Goal: Task Accomplishment & Management: Manage account settings

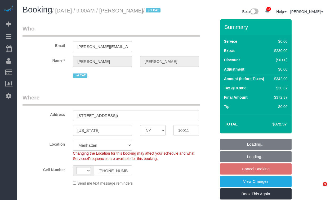
select select "NY"
select select "object:937"
select select "string:US"
select select "number:89"
select select "number:70"
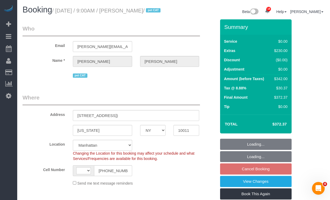
select select "number:14"
select select "number:6"
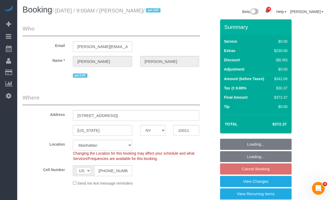
select select "string:stripe-pm_1RwWWT4VGloSiKo7bbqZtHMW"
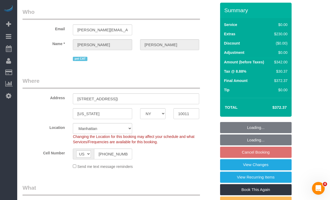
select select "spot2"
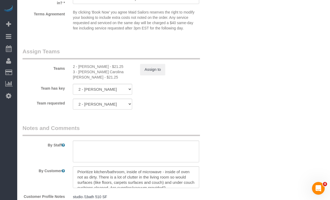
scroll to position [666, 0]
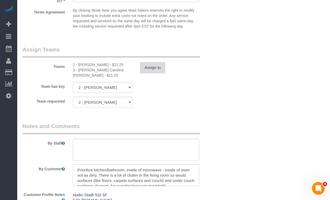
click at [149, 73] on button "Assign to" at bounding box center [152, 67] width 25 height 11
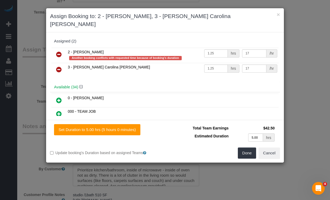
click at [60, 66] on icon at bounding box center [59, 69] width 6 height 6
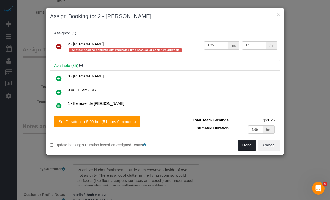
click at [245, 145] on button "Done" at bounding box center [247, 144] width 19 height 11
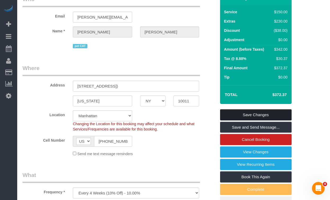
scroll to position [32, 0]
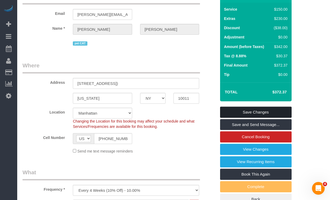
click at [240, 118] on link "Save Changes" at bounding box center [256, 112] width 72 height 11
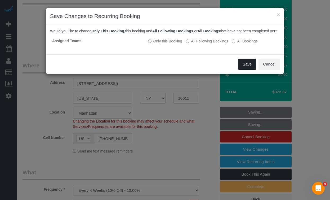
click at [250, 70] on button "Save" at bounding box center [247, 64] width 18 height 11
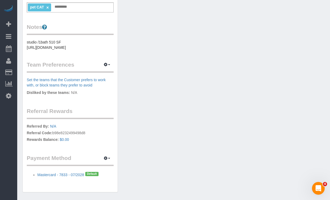
scroll to position [201, 0]
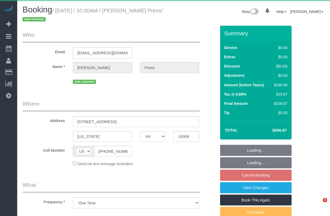
select select "NY"
select select "string:stripe-pm_1S6YfM4VGloSiKo7PXEYptiZ"
select select "2"
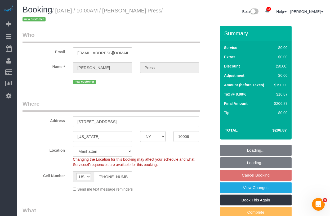
select select "object:890"
select select "spot3"
select select "number:58"
select select "number:75"
select select "number:15"
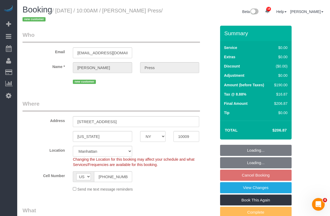
select select "number:5"
select select "2"
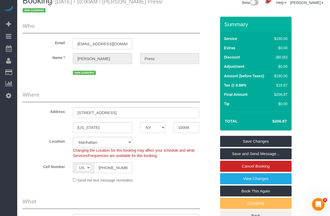
scroll to position [10, 0]
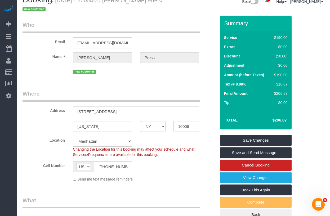
click at [122, 43] on body "18 Beta Your Notifications You have 0 alerts × You have 5 to charge for 09/12/2…" at bounding box center [165, 98] width 330 height 216
click at [112, 43] on input "caseyjpress@gmail.com" at bounding box center [102, 42] width 59 height 11
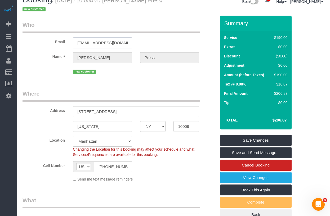
click at [112, 43] on input "caseyjpress@gmail.com" at bounding box center [102, 42] width 59 height 11
click at [112, 43] on input "[EMAIL_ADDRESS][DOMAIN_NAME]" at bounding box center [102, 42] width 59 height 11
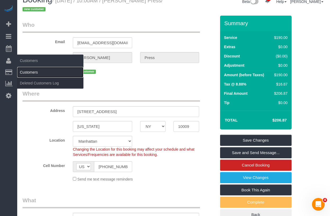
click at [26, 72] on link "Customers" at bounding box center [50, 72] width 66 height 11
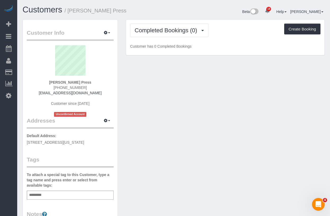
click at [80, 143] on span "41 Avenue B Apt 4B, New York, NY 10009" at bounding box center [55, 142] width 57 height 4
copy div "41 Avenue B Apt 4B, New York, NY 10009"
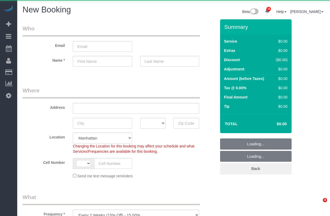
select select "number:89"
select select "number:90"
select select "object:1197"
select select "string:[GEOGRAPHIC_DATA]"
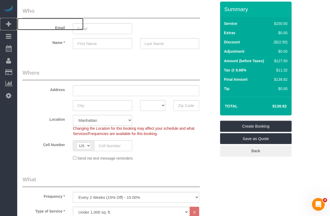
scroll to position [32, 0]
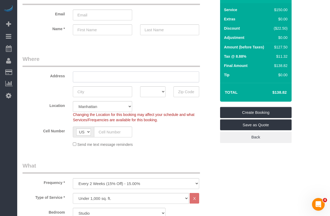
click at [85, 78] on input "text" at bounding box center [136, 77] width 126 height 11
click at [46, 68] on div "Address" at bounding box center [120, 68] width 202 height 27
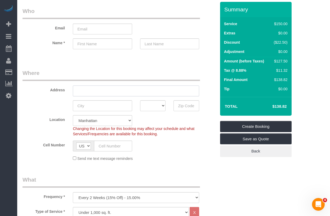
click at [81, 93] on input "text" at bounding box center [136, 91] width 126 height 11
paste input "114 4th Pl APT 4"
type input "114 4th Pl APT 4"
click at [59, 102] on div "AK AL AR AZ CA CO CT DC DE FL GA HI IA ID IL IN KS KY LA MA MD ME MI MN MO MS M…" at bounding box center [120, 105] width 202 height 11
click at [86, 106] on input "text" at bounding box center [102, 105] width 59 height 11
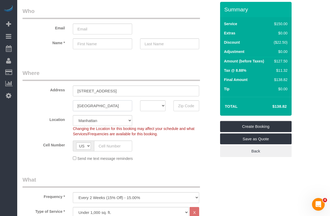
type input "Brooklyn"
click at [147, 106] on select "AK AL AR AZ CA CO CT DC DE FL GA HI IA ID IL IN KS KY LA MA MD ME MI MN MO MS M…" at bounding box center [153, 105] width 26 height 11
select select "NY"
click at [140, 100] on select "AK AL AR AZ CA CO CT DC DE FL GA HI IA ID IL IN KS KY LA MA MD ME MI MN MO MS M…" at bounding box center [153, 105] width 26 height 11
click at [182, 108] on input "text" at bounding box center [187, 105] width 26 height 11
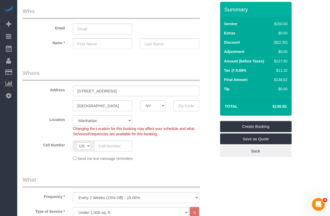
paste input "11231"
type input "11231"
click at [47, 143] on label "Cell Number" at bounding box center [44, 144] width 50 height 7
select select "6"
select select "object:1660"
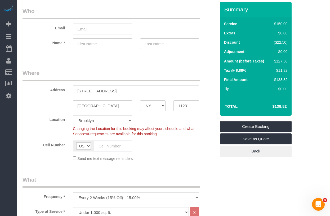
click at [113, 146] on input "text" at bounding box center [113, 146] width 38 height 11
paste input "[PHONE_NUMBER]"
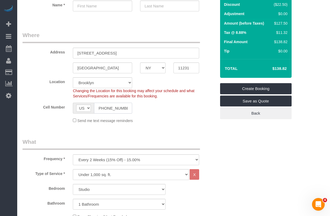
scroll to position [72, 0]
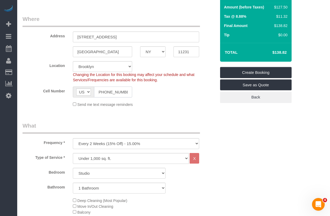
click at [101, 94] on input "[PHONE_NUMBER]" at bounding box center [113, 92] width 38 height 11
drag, startPoint x: 98, startPoint y: 93, endPoint x: 101, endPoint y: 93, distance: 3.2
click at [98, 93] on input "[PHONE_NUMBER]" at bounding box center [113, 92] width 38 height 11
drag, startPoint x: 101, startPoint y: 92, endPoint x: 111, endPoint y: 91, distance: 10.1
click at [101, 92] on input "[PHONE_NUMBER]" at bounding box center [113, 92] width 38 height 11
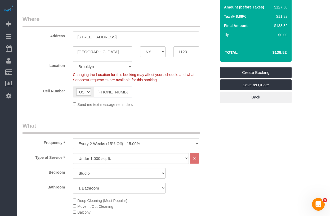
scroll to position [0, 0]
type input "[PHONE_NUMBER]"
click at [49, 123] on legend "What" at bounding box center [112, 128] width 178 height 12
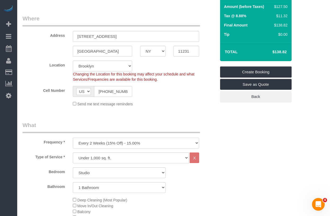
click at [83, 141] on select "One Time Weekly (20% Off) - 20.00% Every 2 Weeks (15% Off) - 15.00% Every 4 Wee…" at bounding box center [136, 143] width 126 height 11
select select "object:1661"
click at [73, 138] on select "One Time Weekly (20% Off) - 20.00% Every 2 Weeks (15% Off) - 15.00% Every 4 Wee…" at bounding box center [136, 143] width 126 height 11
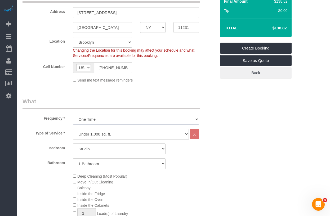
scroll to position [98, 0]
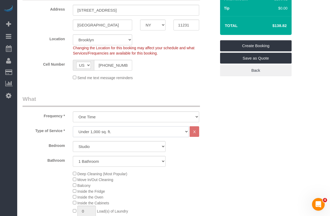
click at [87, 131] on select "Under 1,000 sq. ft. 1,001 - 1,500 sq. ft. 1,500+ sq. ft. Custom Cleaning Office…" at bounding box center [131, 131] width 116 height 11
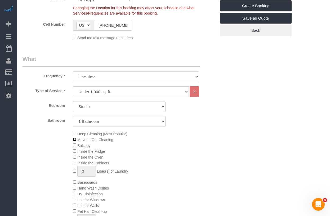
scroll to position [139, 0]
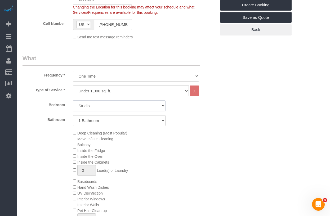
click at [91, 106] on select "Studio 1 Bedroom 2 Bedrooms 3 Bedrooms" at bounding box center [119, 105] width 93 height 11
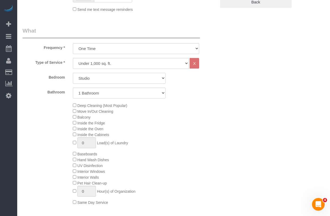
scroll to position [167, 0]
click at [96, 63] on select "Under 1,000 sq. ft. 1,001 - 1,500 sq. ft. 1,500+ sq. ft. Custom Cleaning Office…" at bounding box center [131, 63] width 116 height 11
click at [88, 62] on select "Under 1,000 sq. ft. 1,001 - 1,500 sq. ft. 1,500+ sq. ft. Custom Cleaning Office…" at bounding box center [131, 63] width 116 height 11
select select "308"
click at [73, 58] on select "Under 1,000 sq. ft. 1,001 - 1,500 sq. ft. 1,500+ sq. ft. Custom Cleaning Office…" at bounding box center [131, 63] width 116 height 11
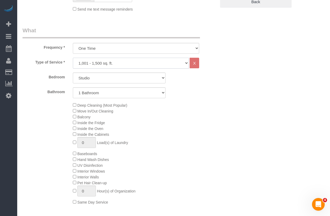
select select "1"
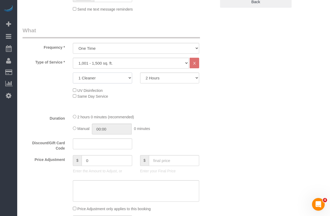
click at [103, 80] on select "1 Cleaner 2 Cleaners 3 Cleaners 4 Cleaners 5 Cleaners" at bounding box center [102, 78] width 59 height 11
click at [160, 79] on select "2 Hours 2.5 Hours 3 Hours 3.5 Hours 4 Hours 4.5 Hours 5 Hours 5.5 Hours 6 Hours…" at bounding box center [169, 78] width 59 height 11
click at [140, 73] on select "2 Hours 2.5 Hours 3 Hours 3.5 Hours 4 Hours 4.5 Hours 5 Hours 5.5 Hours 6 Hours…" at bounding box center [169, 78] width 59 height 11
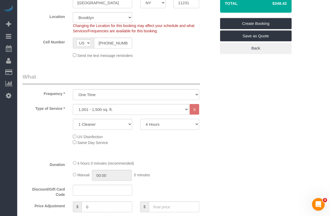
scroll to position [119, 0]
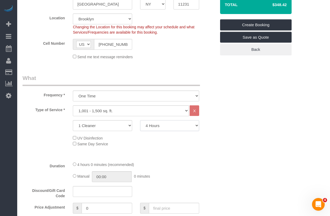
click at [162, 127] on select "2 Hours 2.5 Hours 3 Hours 3.5 Hours 4 Hours 4.5 Hours 5 Hours 5.5 Hours 6 Hours…" at bounding box center [169, 125] width 59 height 11
select select "270"
click at [140, 120] on select "2 Hours 2.5 Hours 3 Hours 3.5 Hours 4 Hours 4.5 Hours 5 Hours 5.5 Hours 6 Hours…" at bounding box center [169, 125] width 59 height 11
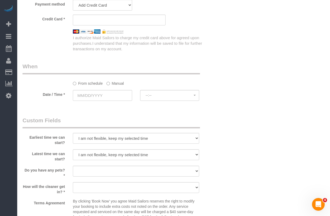
scroll to position [419, 0]
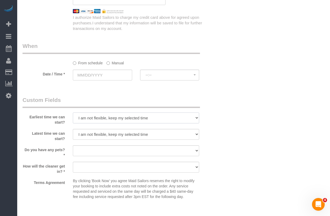
click at [95, 113] on select "I am not flexible, keep my selected time 8:00 AM 9:00 AM 10:00 AM 11:00 AM 12:0…" at bounding box center [136, 118] width 126 height 11
click at [102, 120] on select "I am not flexible, keep my selected time 8:00 AM 9:00 AM 10:00 AM 11:00 AM 12:0…" at bounding box center [136, 118] width 126 height 11
click at [94, 77] on input "text" at bounding box center [102, 75] width 59 height 11
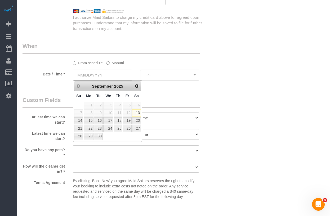
click at [47, 83] on fieldset "When From schedule Manual Date / Time * --:-- --:--" at bounding box center [120, 63] width 194 height 43
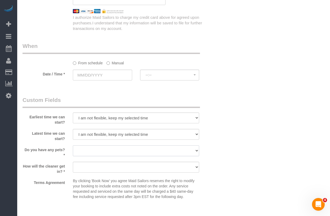
click at [80, 154] on select "Dog Cat None" at bounding box center [136, 150] width 126 height 11
select select "number:15"
click at [73, 145] on select "Dog Cat None" at bounding box center [136, 150] width 126 height 11
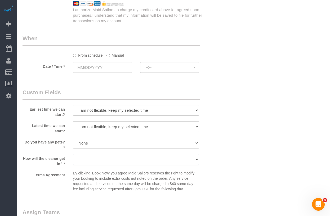
click at [77, 159] on select "We'll let you in. Doorman/Front Desk has the key. Other (Provide details)" at bounding box center [136, 159] width 126 height 11
select select "number:5"
click at [73, 154] on select "We'll let you in. Doorman/Front Desk has the key. Other (Provide details)" at bounding box center [136, 159] width 126 height 11
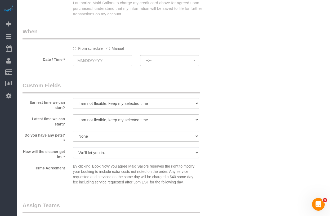
scroll to position [434, 0]
click at [111, 135] on select "Dog Cat None" at bounding box center [136, 135] width 126 height 11
click at [73, 130] on select "Dog Cat None" at bounding box center [136, 135] width 126 height 11
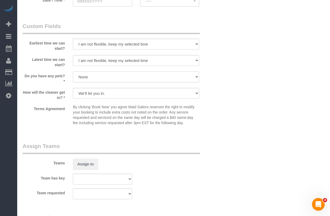
scroll to position [447, 0]
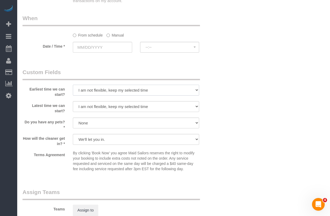
click at [88, 90] on select "I am not flexible, keep my selected time 8:00 AM 9:00 AM 10:00 AM 11:00 AM 12:0…" at bounding box center [136, 90] width 126 height 11
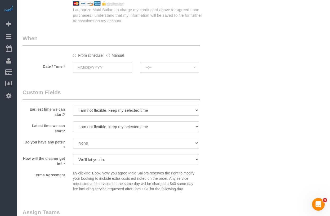
scroll to position [426, 0]
click at [90, 113] on select "I am not flexible, keep my selected time 8:00 AM 9:00 AM 10:00 AM 11:00 AM 12:0…" at bounding box center [136, 111] width 126 height 11
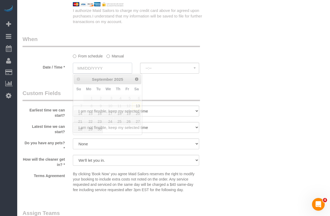
click at [87, 70] on input "text" at bounding box center [102, 68] width 59 height 11
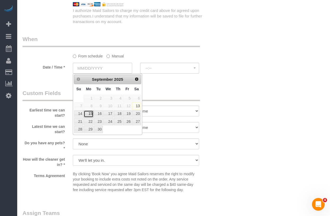
click at [85, 114] on link "15" at bounding box center [89, 113] width 10 height 7
type input "[DATE]"
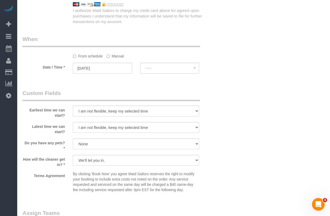
select select "spot1"
click at [96, 111] on select "I am not flexible, keep my selected time 8:00 AM 9:00 AM 10:00 AM 11:00 AM 12:0…" at bounding box center [136, 111] width 126 height 11
select select "number:59"
click at [73, 106] on select "I am not flexible, keep my selected time 8:00 AM 9:00 AM 10:00 AM 11:00 AM 12:0…" at bounding box center [136, 111] width 126 height 11
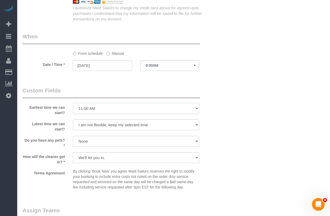
scroll to position [430, 0]
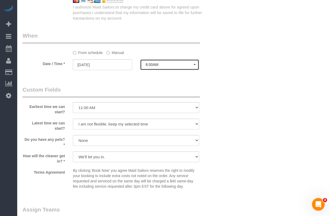
click at [159, 61] on button "8:00AM" at bounding box center [169, 64] width 59 height 11
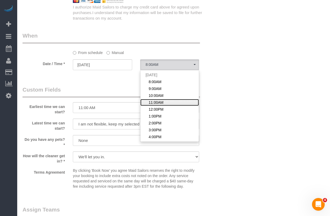
drag, startPoint x: 161, startPoint y: 102, endPoint x: 101, endPoint y: 110, distance: 60.4
click at [161, 102] on span "11:00AM" at bounding box center [156, 102] width 15 height 5
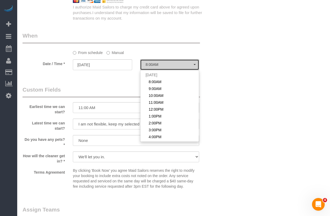
select select "spot4"
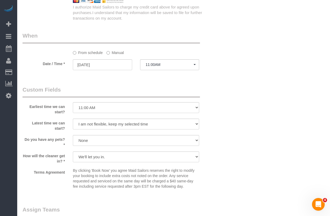
click at [54, 111] on label "Earliest time we can start?" at bounding box center [44, 108] width 50 height 12
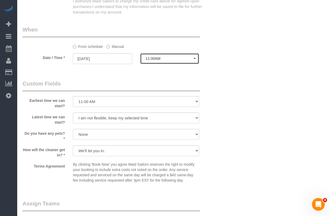
scroll to position [435, 0]
click at [81, 118] on select "I am not flexible, keep my selected time 8:00 AM 9:00 AM 10:00 AM 11:00 AM 12:0…" at bounding box center [136, 118] width 126 height 11
select select "number:75"
click at [73, 113] on select "I am not flexible, keep my selected time 8:00 AM 9:00 AM 10:00 AM 11:00 AM 12:0…" at bounding box center [136, 118] width 126 height 11
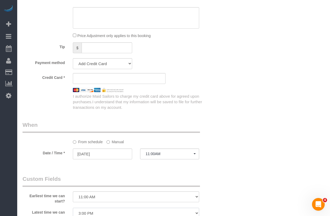
scroll to position [341, 0]
click at [89, 151] on input "[DATE]" at bounding box center [102, 153] width 59 height 11
click at [43, 126] on legend "When" at bounding box center [112, 127] width 178 height 12
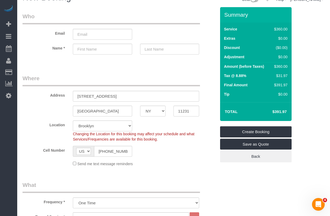
scroll to position [12, 0]
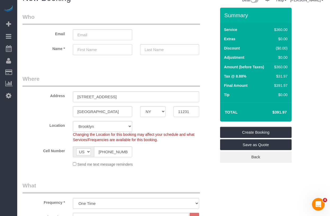
click at [83, 51] on input "text" at bounding box center [102, 49] width 59 height 11
click at [80, 51] on input "Ana" at bounding box center [102, 49] width 59 height 11
type input "[PERSON_NAME]"
click at [176, 53] on input "text" at bounding box center [169, 49] width 59 height 11
type input "[PERSON_NAME]"
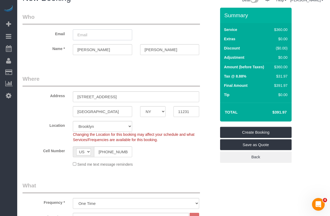
click at [90, 36] on input "email" at bounding box center [102, 34] width 59 height 11
click at [56, 45] on label "Name *" at bounding box center [44, 47] width 50 height 7
select select "spot64"
click at [86, 34] on input "email" at bounding box center [102, 34] width 59 height 11
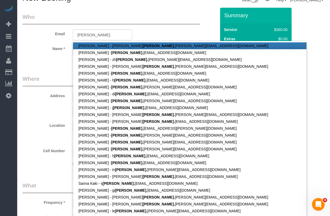
click at [47, 54] on div "Name * Anna Nalbandian" at bounding box center [120, 49] width 202 height 11
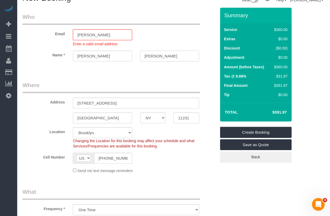
click at [152, 54] on input "Nalbandian" at bounding box center [169, 56] width 59 height 11
click at [98, 36] on input "anna." at bounding box center [102, 34] width 59 height 11
paste input "Nalbandian"
click at [89, 35] on input "anna.Nalbandian" at bounding box center [102, 34] width 59 height 11
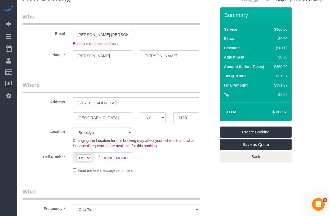
click at [111, 35] on input "anna.nalbandian" at bounding box center [102, 34] width 59 height 11
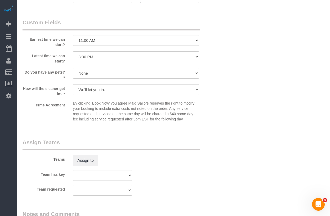
scroll to position [511, 0]
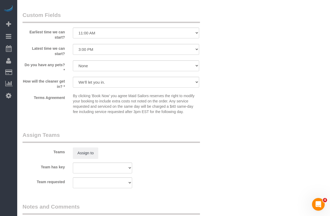
type input "anna.nalbandian@gmail.com"
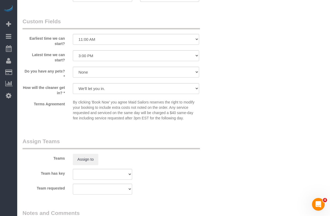
scroll to position [0, 0]
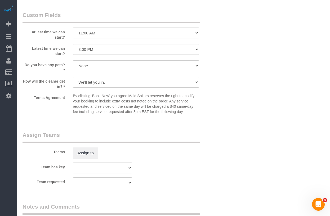
select select "spot124"
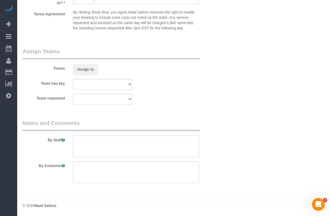
drag, startPoint x: 97, startPoint y: 153, endPoint x: 91, endPoint y: 153, distance: 5.6
click at [97, 153] on textarea at bounding box center [136, 147] width 126 height 22
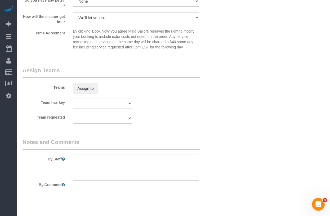
paste textarea "Cleaning Priorities 1. Kitchen (Inside/Outside the fridge/oven/stove Inside the…"
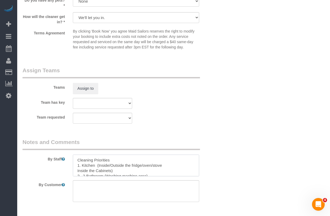
scroll to position [16, 0]
click at [157, 172] on textarea at bounding box center [136, 166] width 126 height 22
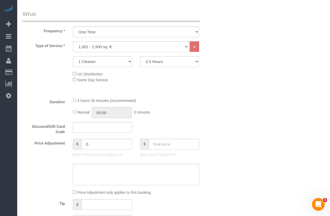
scroll to position [184, 0]
type textarea "Cleaning Priorities 1. Kitchen (Inside/Outside the fridge/oven/stove Inside the…"
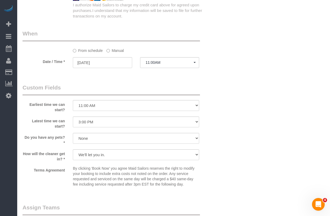
scroll to position [432, 0]
click at [45, 146] on sui-booking-custom-fields "Earliest time we can start? I am not flexible, keep my selected time 8:00 AM 9:…" at bounding box center [120, 136] width 194 height 106
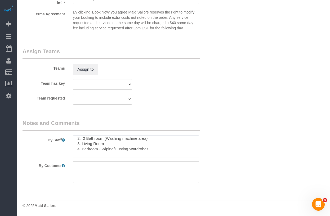
scroll to position [0, 0]
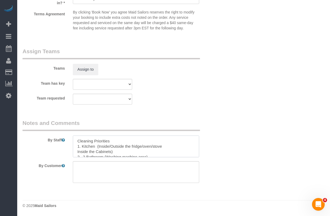
drag, startPoint x: 152, startPoint y: 150, endPoint x: 69, endPoint y: 136, distance: 84.1
click at [69, 136] on div at bounding box center [136, 147] width 134 height 22
click at [99, 164] on textarea at bounding box center [136, 172] width 126 height 22
paste textarea "Cleaning Priorities 1. Kitchen (Inside/Outside the fridge/oven/stove Inside the…"
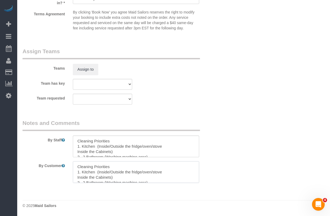
type textarea "Cleaning Priorities 1. Kitchen (Inside/Outside the fridge/oven/stove Inside the…"
click at [77, 141] on textarea at bounding box center [136, 147] width 126 height 22
type textarea "Move in Cleaning Priorities 1. Kitchen (Inside/Outside the fridge/oven/stove In…"
click at [79, 168] on textarea at bounding box center [136, 172] width 126 height 22
click at [89, 141] on textarea at bounding box center [136, 147] width 126 height 22
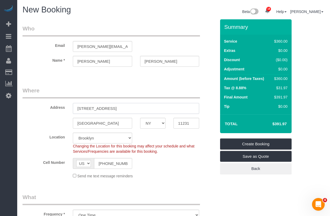
drag, startPoint x: 116, startPoint y: 109, endPoint x: 77, endPoint y: 105, distance: 39.7
click at [77, 105] on input "114 4th Pl APT 4" at bounding box center [136, 108] width 126 height 11
click at [46, 143] on div "Location Manhattan Austin Boston Bronx Brooklyn Charlotte Denver New Jersey Por…" at bounding box center [120, 143] width 202 height 21
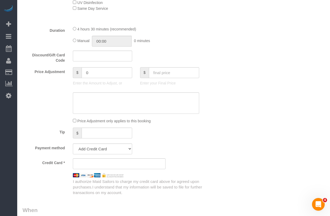
scroll to position [256, 0]
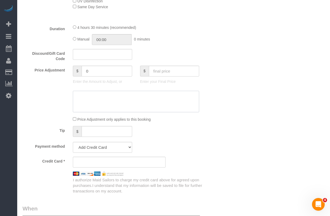
click at [91, 106] on textarea at bounding box center [136, 102] width 126 height 22
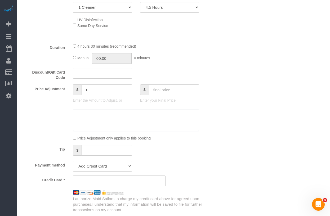
scroll to position [251, 0]
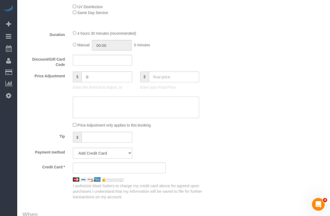
click at [99, 108] on textarea at bounding box center [136, 108] width 126 height 22
click at [107, 101] on textarea at bounding box center [136, 108] width 126 height 22
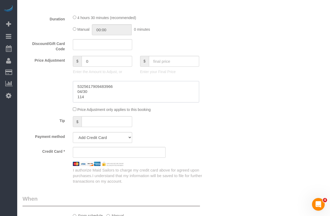
scroll to position [267, 0]
type textarea "5325617909483966 04/30 114"
click at [39, 114] on fieldset "What Frequency * One Time Weekly (20% Off) - 20.00% Every 2 Weeks (15% Off) - 1…" at bounding box center [120, 55] width 194 height 257
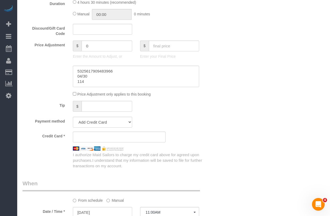
scroll to position [284, 0]
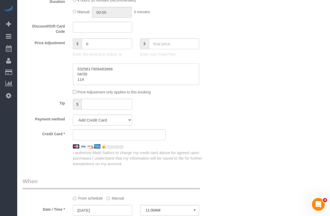
drag, startPoint x: 92, startPoint y: 80, endPoint x: 74, endPoint y: 68, distance: 22.4
click at [74, 68] on textarea at bounding box center [136, 75] width 126 height 22
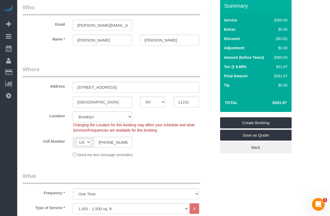
scroll to position [22, 0]
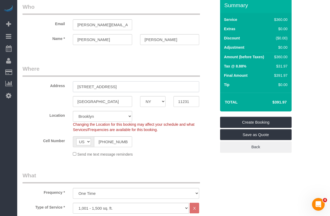
click at [95, 87] on input "114 4th Pl APT 4" at bounding box center [136, 86] width 126 height 11
type input "114 4th Place APT 4"
click at [44, 103] on div "Brooklyn AK AL AR AZ CA CO CT DC DE FL GA HI IA ID IL IN KS KY LA MA MD ME MI M…" at bounding box center [120, 101] width 202 height 11
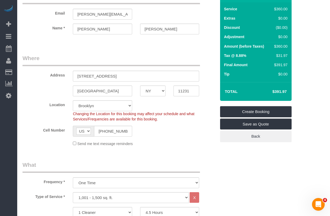
scroll to position [33, 0]
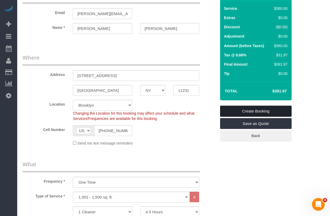
click at [233, 110] on link "Create Booking" at bounding box center [256, 111] width 72 height 11
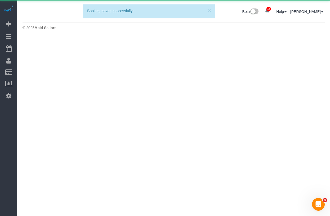
scroll to position [0, 0]
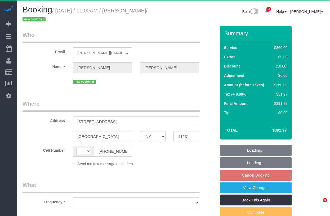
select select "NY"
select select "string:[GEOGRAPHIC_DATA]"
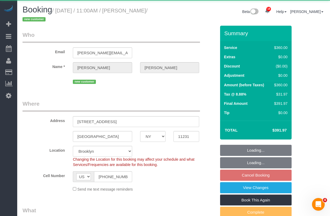
select select "object:932"
select select "string:stripe-pm_1S6sWX4VGloSiKo7sklNF0lt"
select select "270"
select select "spot4"
select select "number:59"
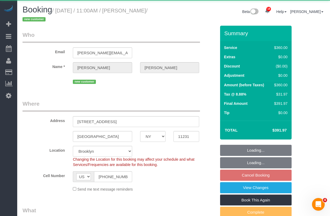
select select "number:75"
select select "number:15"
select select "number:5"
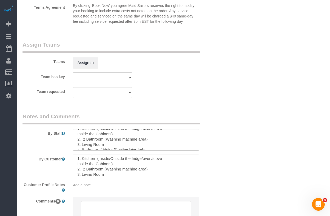
scroll to position [7, 0]
click at [97, 160] on textarea at bounding box center [136, 166] width 126 height 22
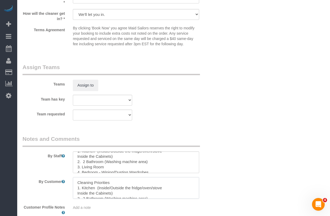
scroll to position [26, 0]
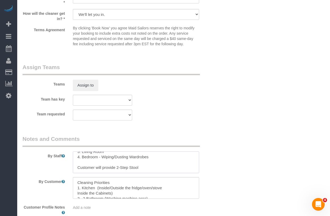
click at [145, 168] on textarea at bounding box center [136, 163] width 126 height 22
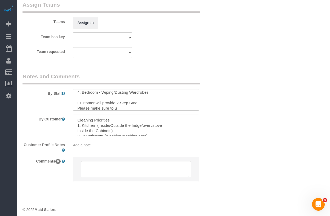
scroll to position [32, 0]
click at [123, 104] on textarea at bounding box center [136, 100] width 126 height 22
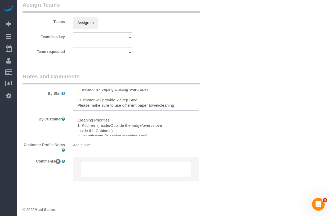
click at [78, 107] on textarea at bounding box center [136, 100] width 126 height 22
click at [134, 105] on textarea at bounding box center [136, 100] width 126 height 22
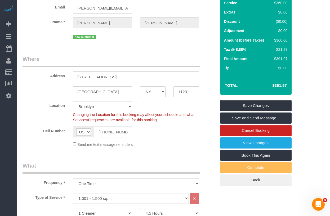
scroll to position [0, 0]
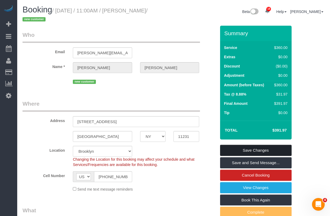
type textarea "Move in Cleaning Priorities 1. Kitchen (Inside/Outside the fridge/oven/stove In…"
click at [232, 151] on link "Save Changes" at bounding box center [256, 150] width 72 height 11
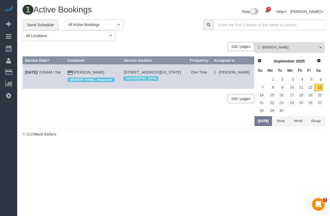
click at [282, 50] on span "1 - [PERSON_NAME]" at bounding box center [288, 47] width 60 height 5
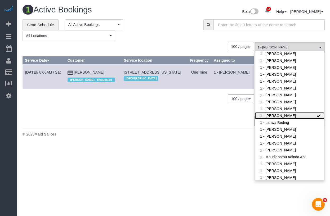
click at [305, 117] on link "1 - [PERSON_NAME]" at bounding box center [290, 115] width 70 height 7
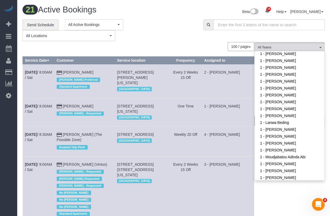
click at [174, 12] on div "Beta 18 Your Notifications You have 0 alerts × You have 5 to charge for [DATE] …" at bounding box center [251, 12] width 155 height 14
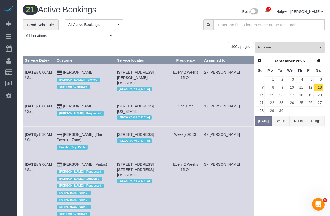
click at [287, 49] on span "All Teams" at bounding box center [288, 47] width 60 height 5
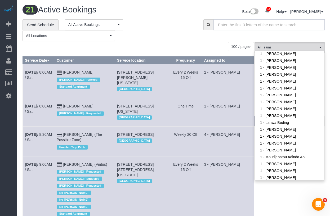
click at [236, 25] on input "text" at bounding box center [269, 24] width 111 height 11
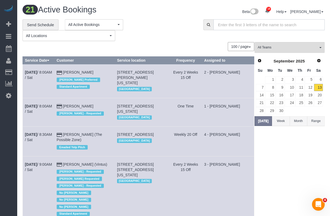
paste input "[PERSON_NAME][EMAIL_ADDRESS][PERSON_NAME][DOMAIN_NAME]"
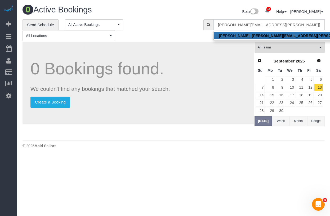
type input "[PERSON_NAME][EMAIL_ADDRESS][PERSON_NAME][DOMAIN_NAME]"
click at [231, 33] on link "[PERSON_NAME] - [PERSON_NAME][EMAIL_ADDRESS][PERSON_NAME][DOMAIN_NAME]" at bounding box center [299, 35] width 170 height 7
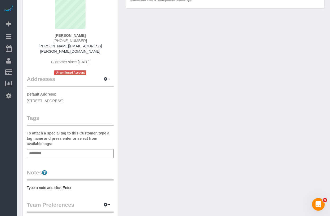
scroll to position [47, 0]
click at [58, 99] on span "[STREET_ADDRESS]" at bounding box center [45, 101] width 37 height 4
click at [59, 99] on span "[STREET_ADDRESS]" at bounding box center [45, 101] width 37 height 4
click at [106, 76] on button "button" at bounding box center [106, 80] width 13 height 8
click at [82, 93] on button "Add New Address" at bounding box center [90, 96] width 41 height 7
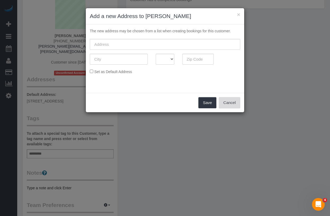
drag, startPoint x: 232, startPoint y: 101, endPoint x: 64, endPoint y: 117, distance: 168.8
click at [232, 101] on button "Cancel" at bounding box center [229, 102] width 21 height 11
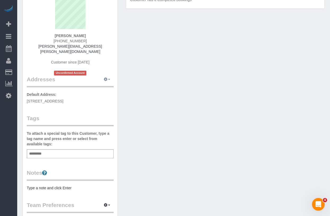
click at [113, 76] on button "button" at bounding box center [106, 80] width 13 height 8
click at [89, 87] on button "Manage Addresses" at bounding box center [91, 89] width 43 height 7
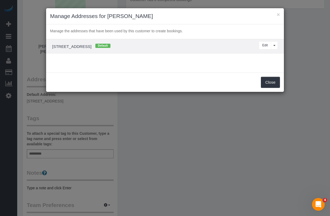
click at [85, 49] on td "[STREET_ADDRESS] Default Edit View More Options... [GEOGRAPHIC_DATA] [STREET_AD…" at bounding box center [165, 46] width 238 height 14
click at [264, 46] on button "Edit" at bounding box center [265, 45] width 12 height 8
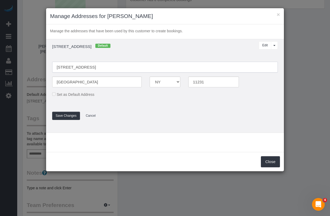
click at [85, 67] on input "[STREET_ADDRESS]" at bounding box center [165, 67] width 226 height 11
click at [87, 67] on input "[STREET_ADDRESS]" at bounding box center [165, 67] width 226 height 11
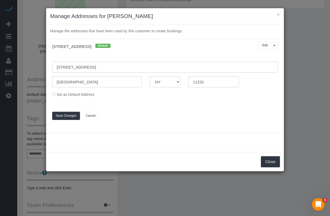
type input "[STREET_ADDRESS]"
click at [183, 156] on div "Close" at bounding box center [165, 161] width 238 height 19
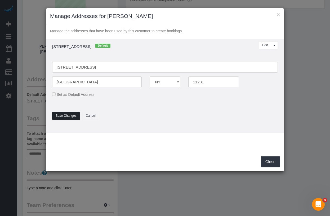
click at [73, 116] on button "Save Changes" at bounding box center [66, 116] width 28 height 8
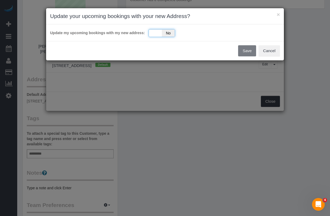
click at [150, 32] on div "Yes No" at bounding box center [162, 33] width 26 height 8
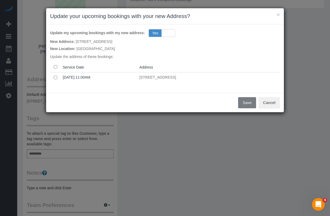
click at [242, 72] on th "Address" at bounding box center [208, 67] width 143 height 10
click at [246, 105] on button "Save" at bounding box center [247, 102] width 18 height 11
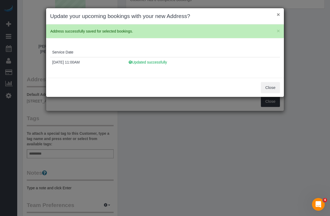
click at [278, 17] on button "×" at bounding box center [278, 15] width 3 height 6
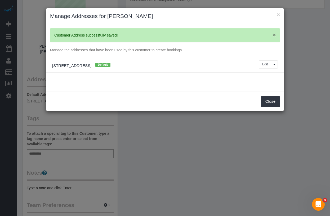
click at [275, 36] on span "×" at bounding box center [274, 35] width 3 height 6
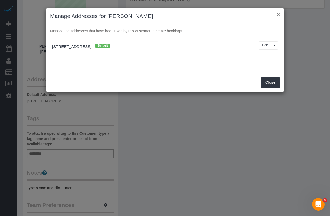
drag, startPoint x: 279, startPoint y: 15, endPoint x: 266, endPoint y: 20, distance: 14.4
click at [279, 15] on button "×" at bounding box center [278, 15] width 3 height 6
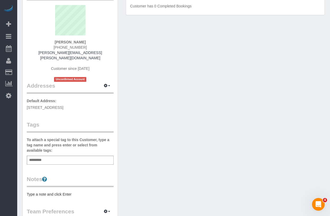
scroll to position [34, 0]
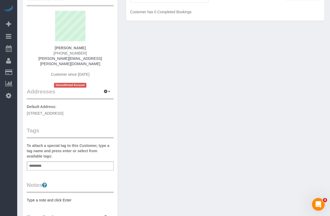
drag, startPoint x: 97, startPoint y: 108, endPoint x: 26, endPoint y: 109, distance: 70.5
click at [27, 109] on p "Default Address: [STREET_ADDRESS]" at bounding box center [70, 110] width 87 height 12
copy span "[STREET_ADDRESS]"
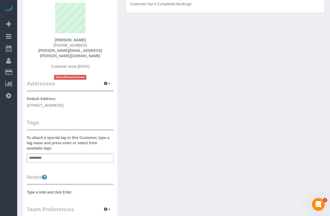
scroll to position [47, 0]
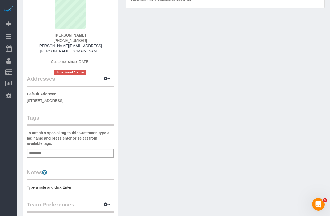
click at [39, 185] on pre "Type a note and click Enter" at bounding box center [70, 187] width 87 height 5
click at [27, 198] on textarea "* **** * ***** ****" at bounding box center [70, 212] width 87 height 55
click at [28, 190] on textarea "* **** * ***** ****" at bounding box center [70, 212] width 87 height 55
click at [28, 195] on textarea "***** * ***** ****" at bounding box center [70, 212] width 87 height 55
click at [28, 189] on textarea "******* ***** ****" at bounding box center [70, 212] width 87 height 55
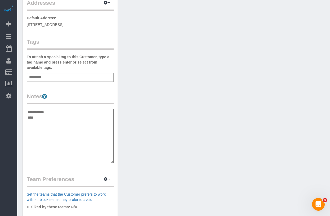
scroll to position [122, 0]
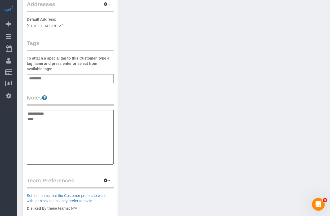
type textarea "**********"
drag, startPoint x: 43, startPoint y: 113, endPoint x: 28, endPoint y: 112, distance: 14.4
click at [23, 113] on div "Customer Info Edit Contact Info Send Message Email Preferences Special Sales Ta…" at bounding box center [70, 103] width 95 height 410
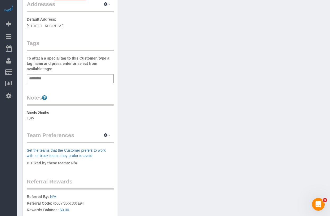
click at [37, 114] on pre "3beds 2baths 1,45" at bounding box center [70, 115] width 87 height 11
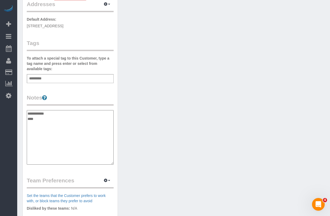
drag, startPoint x: 37, startPoint y: 113, endPoint x: 26, endPoint y: 113, distance: 10.1
click at [27, 113] on textarea "**********" at bounding box center [70, 137] width 87 height 55
click at [28, 115] on textarea "**********" at bounding box center [70, 137] width 87 height 55
click at [70, 110] on textarea "**********" at bounding box center [70, 137] width 87 height 55
type textarea "**********"
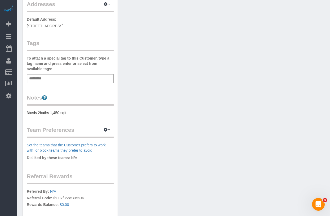
click at [78, 110] on pre "3beds 2baths 1,450 sqft" at bounding box center [70, 112] width 87 height 5
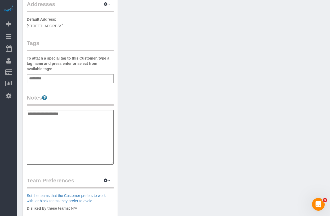
click at [45, 114] on textarea "**********" at bounding box center [70, 137] width 87 height 55
click at [71, 110] on textarea "**********" at bounding box center [70, 137] width 87 height 55
paste textarea "**********"
type textarea "**********"
click at [70, 85] on div "Customer Info Edit Contact Info Send Message Email Preferences Special Sales Ta…" at bounding box center [70, 103] width 95 height 410
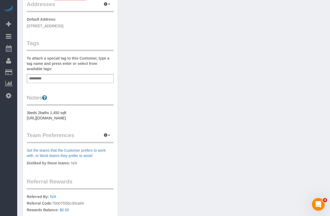
click at [60, 78] on div "Customer Info Edit Contact Info Send Message Email Preferences Special Sales Ta…" at bounding box center [70, 80] width 95 height 365
click at [63, 74] on div "Add a tag" at bounding box center [70, 78] width 87 height 9
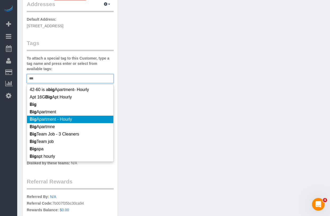
type input "***"
click at [71, 116] on li "Big Apartment - Hourly" at bounding box center [70, 119] width 86 height 7
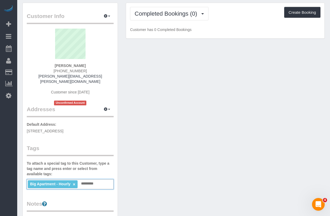
scroll to position [0, 0]
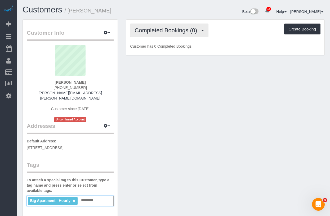
click at [153, 30] on span "Completed Bookings (0)" at bounding box center [167, 30] width 65 height 7
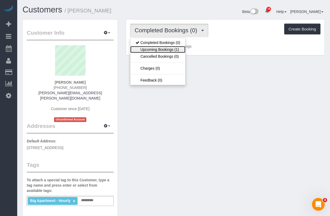
click at [159, 48] on link "Upcoming Bookings (1)" at bounding box center [157, 49] width 55 height 7
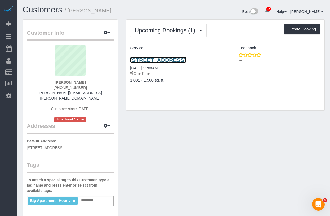
click at [148, 62] on link "114 4th Place Apt. 4, Brooklyn, NY 11231" at bounding box center [158, 60] width 56 height 6
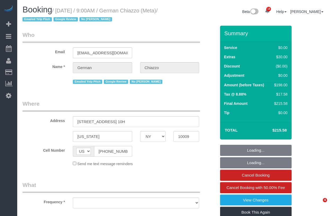
select select "NY"
click at [61, 12] on small "/ [DATE] / 9:00AM / German Chiazzo (Meta) / Emailed Yelp Pitch Google Review No…" at bounding box center [90, 15] width 135 height 15
select select "object:800"
select select "2"
select select "number:89"
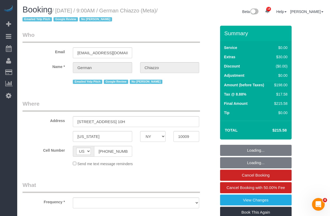
select select "number:90"
select select "number:15"
select select "number:5"
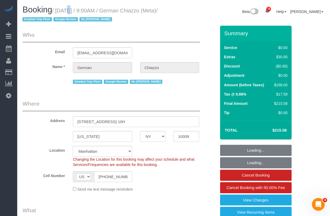
select select "string:stripe-pm_1QEG7i4VGloSiKo7n9NBFfXQ"
select select "spot1"
select select "2"
drag, startPoint x: 61, startPoint y: 12, endPoint x: 60, endPoint y: 18, distance: 6.2
click at [60, 18] on small "/ September 13, 2025 / 9:00AM / German Chiazzo (Meta) / Emailed Yelp Pitch Goog…" at bounding box center [90, 15] width 135 height 15
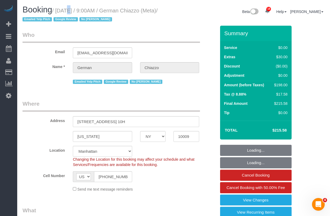
copy small "September 13, 2025 / 9:00AM / German Chiazzo (Meta)"
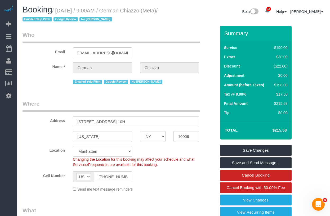
click at [50, 108] on legend "Where" at bounding box center [112, 106] width 178 height 12
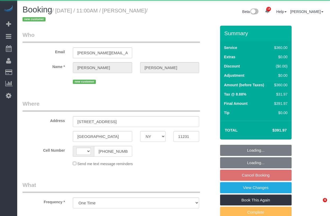
select select "NY"
select select "object:616"
select select "string:[GEOGRAPHIC_DATA]"
select select "string:stripe-pm_1S6sWX4VGloSiKo7sklNF0lt"
select select "270"
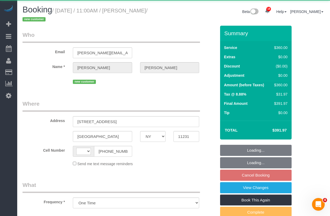
select select "number:59"
select select "number:75"
select select "number:15"
select select "number:5"
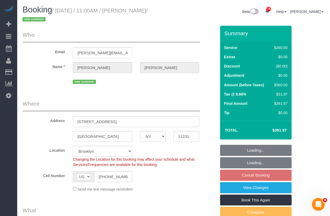
select select "spot4"
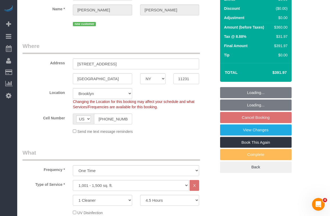
scroll to position [64, 0]
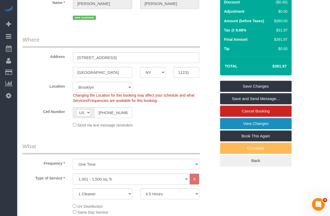
click at [229, 125] on link "View Changes" at bounding box center [256, 123] width 72 height 11
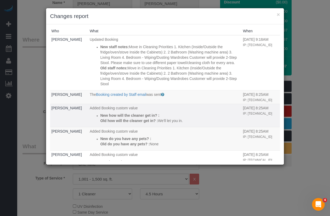
scroll to position [0, 0]
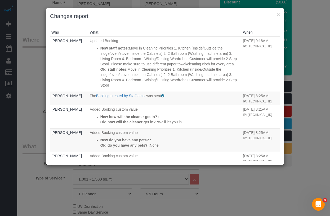
click at [20, 68] on div "× Changes report Who What When Nikko Gutierrez Updated Booking New staff notes:…" at bounding box center [165, 108] width 330 height 216
click at [278, 15] on button "×" at bounding box center [278, 15] width 3 height 6
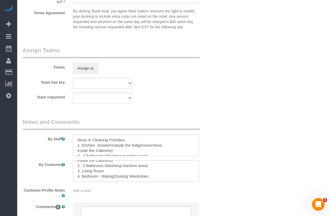
scroll to position [615, 0]
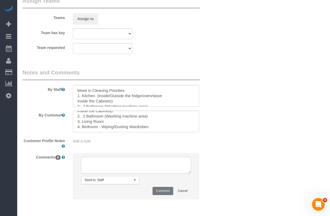
click at [89, 162] on textarea at bounding box center [136, 165] width 110 height 16
drag, startPoint x: 276, startPoint y: 142, endPoint x: 273, endPoint y: 141, distance: 3.0
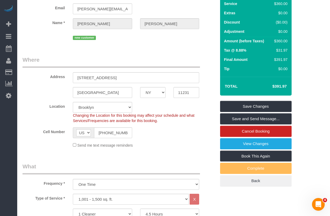
scroll to position [0, 0]
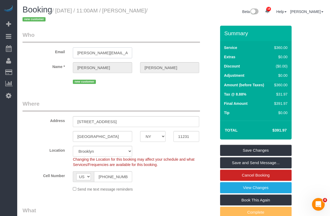
click at [112, 56] on input "anna.nalbandian@gmail.com" at bounding box center [102, 52] width 59 height 11
click at [179, 40] on legend "Who" at bounding box center [112, 37] width 178 height 12
click at [109, 121] on input "114 4th Place APT 4" at bounding box center [136, 121] width 126 height 11
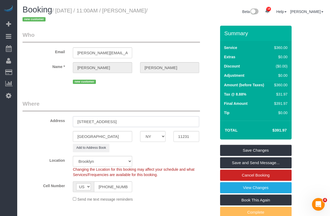
type input "114 4th Place Apt 4"
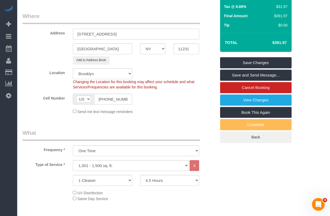
scroll to position [89, 0]
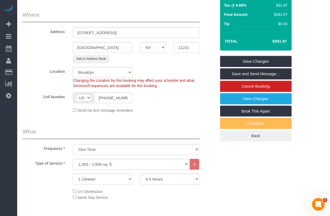
click at [36, 81] on div "Location Manhattan Austin Boston Bronx Brooklyn Charlotte Denver New Jersey Por…" at bounding box center [120, 77] width 202 height 21
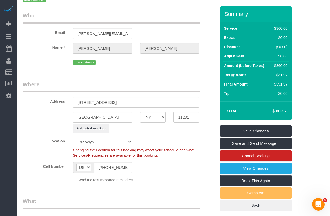
scroll to position [6, 0]
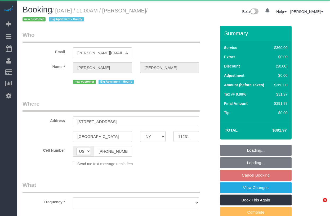
select select "NY"
select select "object:868"
select select "string:stripe-pm_1S6sWX4VGloSiKo7sklNF0lt"
select select "270"
select select "spot4"
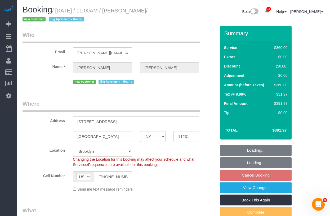
select select "object:1017"
select select "number:59"
select select "number:75"
select select "number:15"
select select "number:5"
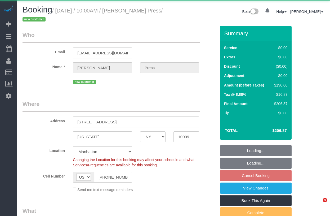
select select "NY"
select select "object:923"
select select "string:stripe-pm_1S6YfM4VGloSiKo7PXEYptiZ"
select select "2"
select select "number:58"
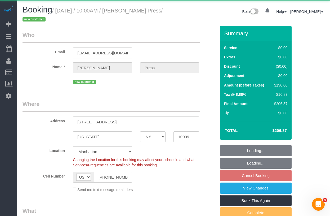
select select "number:75"
select select "number:15"
select select "number:5"
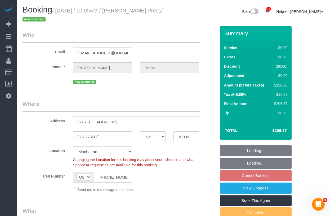
select select "object:1071"
select select "spot3"
select select "2"
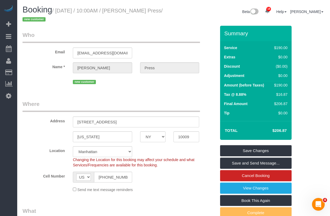
click at [54, 78] on div "new customer" at bounding box center [120, 81] width 202 height 8
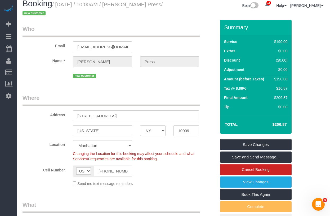
scroll to position [7, 0]
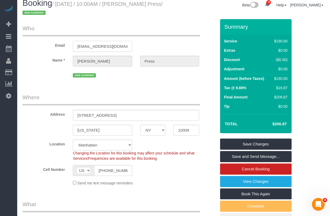
click at [120, 47] on input "[EMAIL_ADDRESS][DOMAIN_NAME]" at bounding box center [102, 46] width 59 height 11
click at [110, 47] on input "[EMAIL_ADDRESS][DOMAIN_NAME]" at bounding box center [102, 46] width 59 height 11
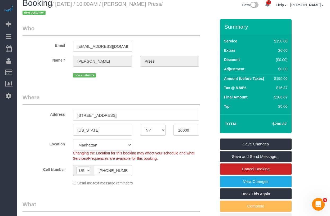
click at [110, 47] on input "[EMAIL_ADDRESS][DOMAIN_NAME]" at bounding box center [102, 46] width 59 height 11
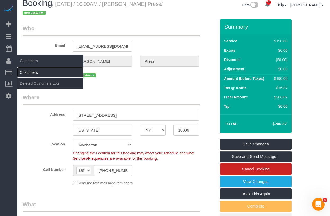
click at [24, 71] on link "Customers" at bounding box center [50, 72] width 66 height 11
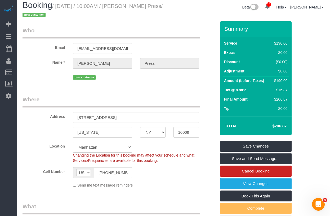
scroll to position [0, 0]
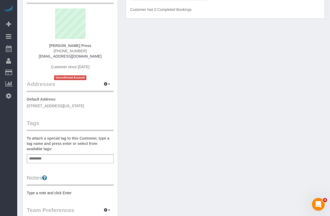
scroll to position [46, 0]
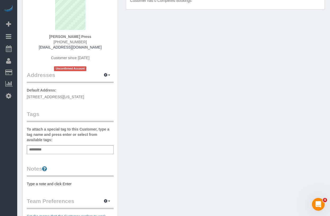
click at [55, 98] on span "41 Avenue B Apt 4B, New York, NY 10009" at bounding box center [55, 97] width 57 height 4
click at [109, 73] on button "button" at bounding box center [106, 75] width 13 height 8
click at [52, 91] on label "Default Address:" at bounding box center [42, 89] width 30 height 5
click at [59, 95] on span "41 Avenue B Apt 4B, New York, NY 10009" at bounding box center [55, 97] width 57 height 4
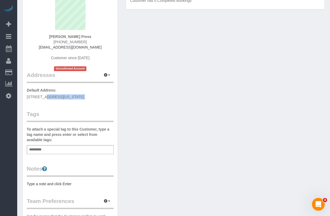
click at [59, 95] on span "41 Avenue B Apt 4B, New York, NY 10009" at bounding box center [55, 97] width 57 height 4
click at [112, 75] on button "button" at bounding box center [106, 75] width 13 height 8
drag, startPoint x: 62, startPoint y: 97, endPoint x: 94, endPoint y: 84, distance: 35.2
click at [62, 97] on span "41 Avenue B Apt 4B, New York, NY 10009" at bounding box center [55, 97] width 57 height 4
click at [109, 76] on span "button" at bounding box center [109, 74] width 2 height 1
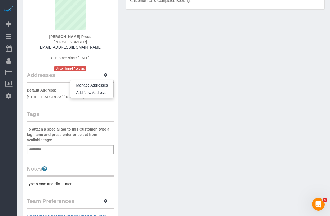
click at [47, 95] on span "41 Avenue B Apt 4B, New York, NY 10009" at bounding box center [55, 97] width 57 height 4
click at [110, 74] on button "button" at bounding box center [106, 75] width 13 height 8
click at [56, 95] on span "41 Avenue B Apt 4B, New York, NY 10009" at bounding box center [55, 97] width 57 height 4
click at [109, 76] on button "button" at bounding box center [106, 75] width 13 height 8
click at [88, 87] on button "Manage Addresses" at bounding box center [91, 84] width 43 height 7
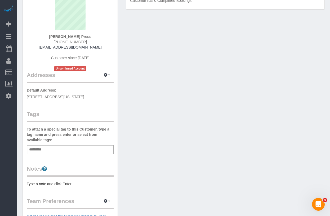
select select "NY"
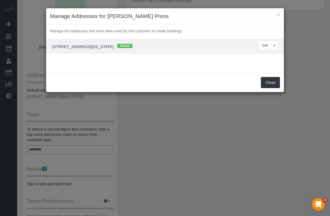
click at [103, 48] on h4 "41 Avenue B Apt 4B, New York, NY 10009 Default" at bounding box center [135, 46] width 175 height 5
click at [265, 46] on button "Edit" at bounding box center [265, 45] width 12 height 8
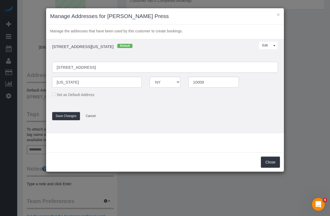
click at [86, 67] on input "41 Avenue B Apt 4B" at bounding box center [165, 67] width 226 height 11
type input "41 Avenue B Apt. 4B"
click at [147, 123] on td "41 Avenue B Apt 4B, New York, NY 10009 Default Edit View More Options... Delete…" at bounding box center [165, 86] width 238 height 94
click at [63, 113] on button "Save Changes" at bounding box center [66, 116] width 28 height 8
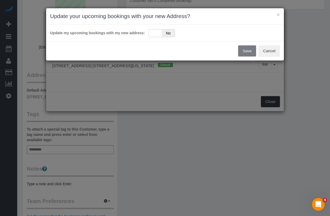
click at [269, 103] on div "× Update your upcoming bookings with your new Address? Update my upcoming booki…" at bounding box center [165, 108] width 330 height 216
click at [158, 34] on div "Yes No" at bounding box center [162, 33] width 26 height 8
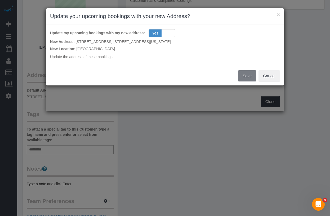
click at [244, 75] on div "× Update your upcoming bookings with your new Address? Update my upcoming booki…" at bounding box center [165, 47] width 238 height 78
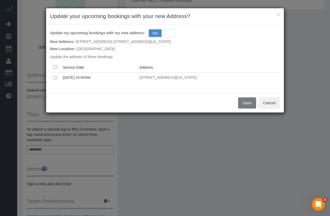
click at [244, 97] on div "Save Cancel" at bounding box center [165, 102] width 238 height 19
click at [245, 103] on button "Save" at bounding box center [247, 102] width 18 height 11
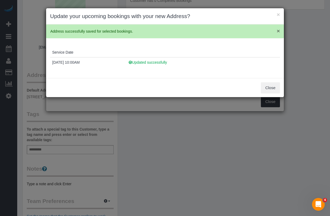
click at [280, 30] on span "×" at bounding box center [278, 31] width 3 height 6
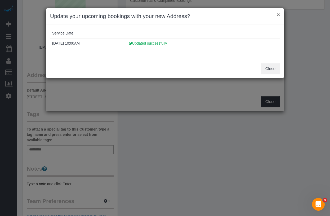
click at [278, 14] on button "×" at bounding box center [278, 15] width 3 height 6
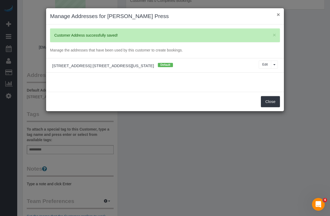
click at [278, 14] on button "×" at bounding box center [278, 15] width 3 height 6
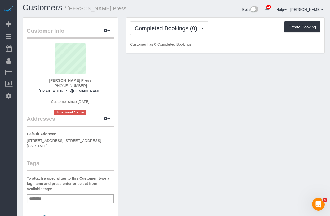
scroll to position [3, 0]
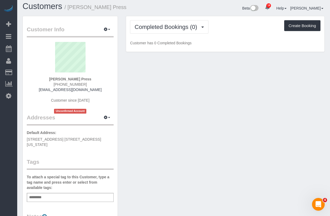
click at [67, 140] on span "41 Avenue B Apt. 4B, New York, NY 10009" at bounding box center [64, 142] width 74 height 10
copy div "41 Avenue B Apt. 4B, New York, NY 10009"
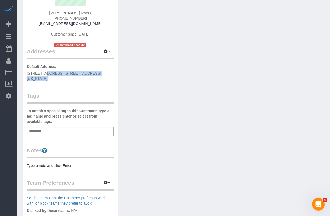
scroll to position [72, 0]
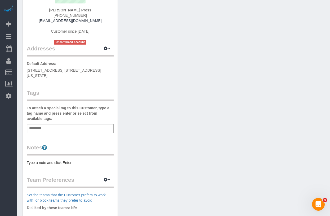
click at [39, 160] on pre "Type a note and click Enter" at bounding box center [70, 162] width 87 height 5
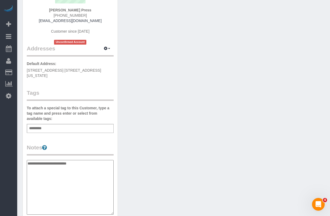
click at [33, 164] on textarea "**********" at bounding box center [70, 187] width 87 height 55
type textarea "**********"
click at [172, 95] on div "Customer Info Edit Contact Info Send Message Email Preferences Special Sales Ta…" at bounding box center [174, 155] width 310 height 416
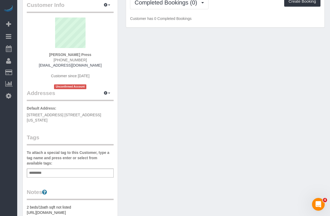
scroll to position [23, 0]
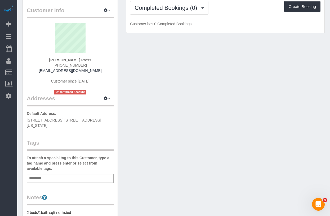
click at [52, 174] on div "Add a tag" at bounding box center [70, 178] width 87 height 9
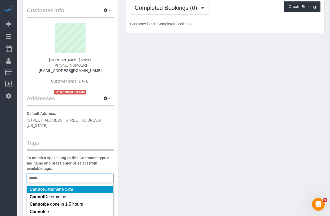
scroll to position [16, 0]
type input "******"
click at [69, 187] on span "Cannot Determine Size" at bounding box center [51, 189] width 43 height 5
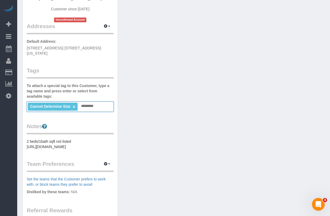
scroll to position [105, 0]
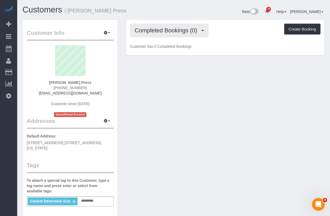
click at [160, 30] on span "Completed Bookings (0)" at bounding box center [167, 30] width 65 height 7
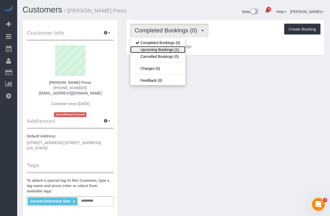
click at [162, 50] on link "Upcoming Bookings (1)" at bounding box center [157, 49] width 55 height 7
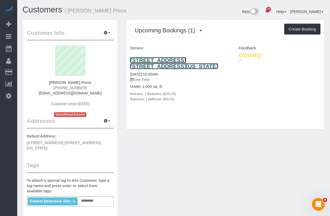
click at [150, 63] on link "[STREET_ADDRESS] [STREET_ADDRESS][US_STATE]" at bounding box center [174, 63] width 88 height 12
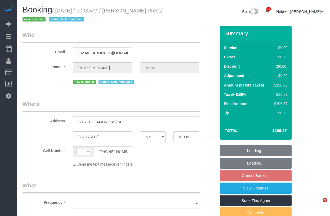
select select "NY"
select select "string:[GEOGRAPHIC_DATA]"
select select "object:931"
select select "number:58"
select select "number:75"
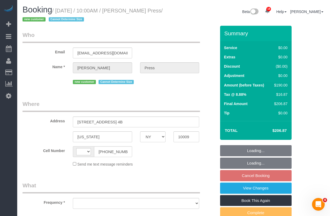
select select "number:15"
select select "number:5"
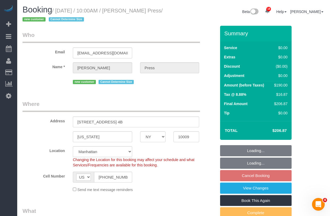
select select "string:stripe-pm_1S6YfM4VGloSiKo7PXEYptiZ"
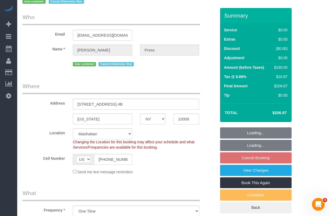
select select "2"
select select "spot3"
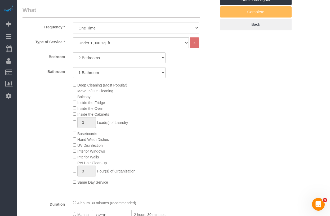
select select "2"
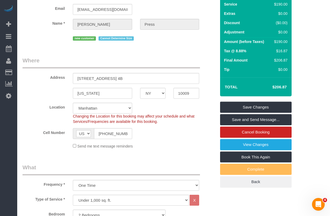
scroll to position [38, 0]
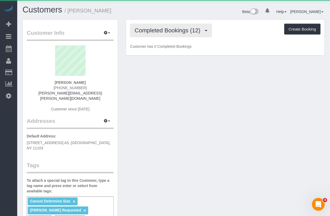
click at [189, 37] on button "Completed Bookings (12)" at bounding box center [171, 31] width 82 height 14
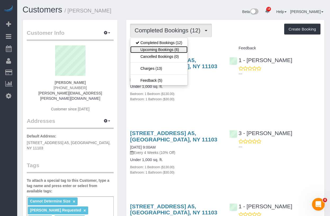
click at [169, 50] on link "Upcoming Bookings (6)" at bounding box center [158, 49] width 57 height 7
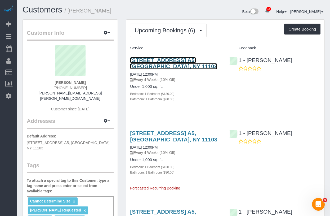
click at [147, 62] on link "31-34 37th Street, Apt. A5, Astoria, NY 11103" at bounding box center [173, 63] width 87 height 12
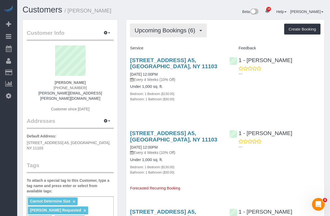
click at [152, 31] on span "Upcoming Bookings (6)" at bounding box center [166, 30] width 63 height 7
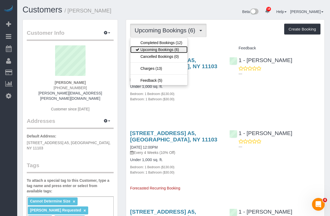
click at [148, 50] on link "Upcoming Bookings (6)" at bounding box center [158, 49] width 57 height 7
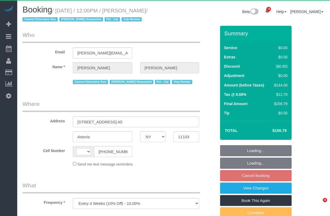
select select "NY"
select select "string:[GEOGRAPHIC_DATA]"
select select "1"
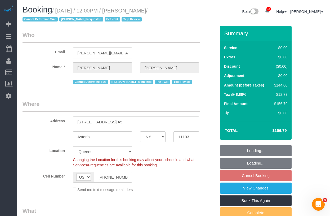
select select "object:1436"
select select "spot3"
select select "number:89"
select select "number:90"
select select "number:14"
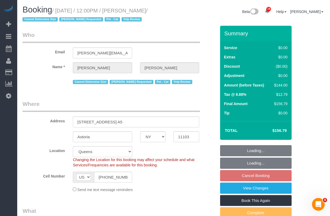
select select "number:5"
select select "string:stripe-pm_1LXcSW4VGloSiKo7DSrAZGau"
select select "1"
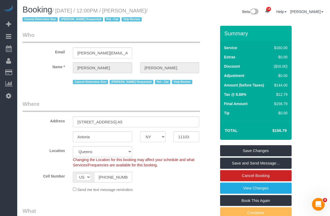
drag, startPoint x: 44, startPoint y: 20, endPoint x: 60, endPoint y: 11, distance: 18.1
click at [60, 11] on small "/ September 14, 2025 / 12:00PM / Michael Zadorian / Cannot Determine Size Karil…" at bounding box center [85, 15] width 125 height 15
copy small "September 14, 2025 / 12:00PM / Michael Zadorian"
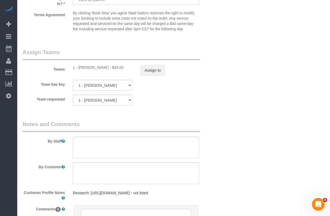
scroll to position [696, 0]
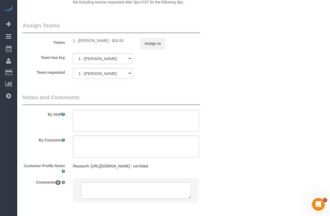
copy div "Kariluz Romero"
drag, startPoint x: 103, startPoint y: 42, endPoint x: 79, endPoint y: 41, distance: 23.8
click at [79, 41] on div "1 - Kariluz Romero - $34.00" at bounding box center [102, 40] width 59 height 5
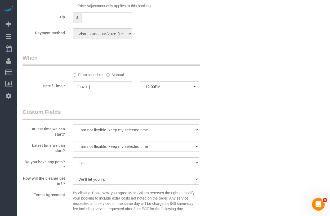
scroll to position [492, 0]
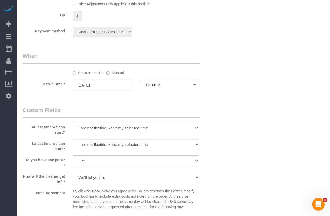
click at [89, 86] on input "09/14/2025" at bounding box center [102, 84] width 59 height 11
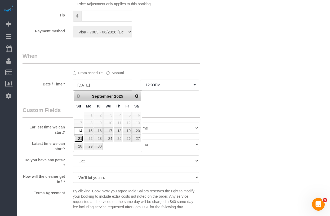
click at [81, 138] on link "21" at bounding box center [78, 138] width 9 height 7
type input "09/21/2025"
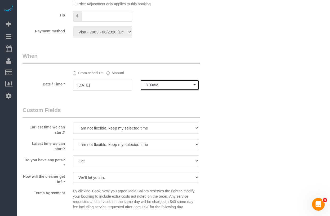
click at [171, 88] on button "8:00AM" at bounding box center [169, 84] width 59 height 11
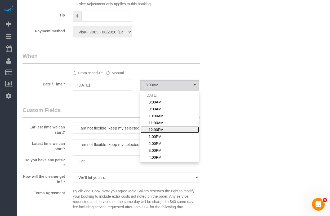
click at [166, 130] on link "12:00PM" at bounding box center [169, 129] width 59 height 7
select select "spot58"
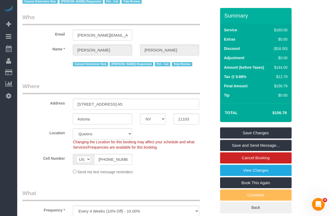
scroll to position [0, 0]
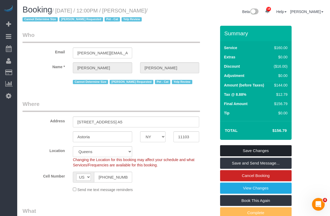
click at [241, 147] on link "Save Changes" at bounding box center [256, 150] width 72 height 11
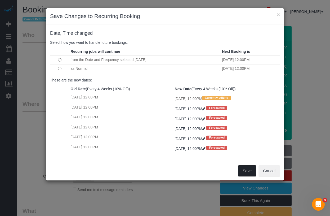
click at [246, 169] on button "Save" at bounding box center [247, 170] width 18 height 11
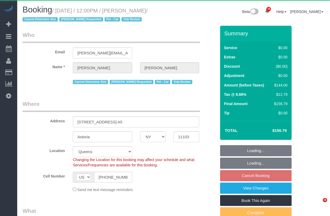
select select "NY"
select select "object:949"
select select "1"
select select "spot5"
select select "number:89"
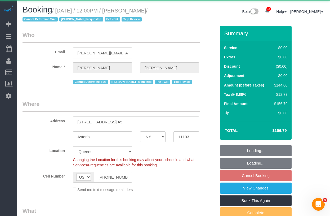
select select "number:90"
select select "number:14"
select select "number:5"
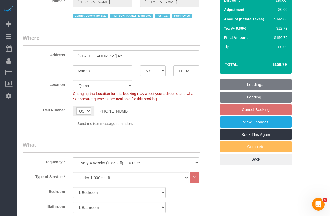
select select "string:stripe-pm_1LXcSW4VGloSiKo7DSrAZGau"
select select "1"
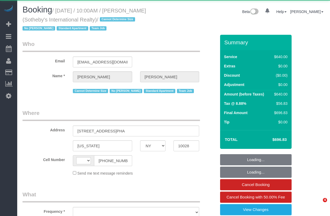
select select "NY"
select select "string:[GEOGRAPHIC_DATA]"
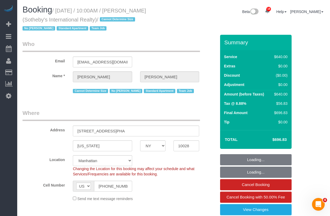
select select "object:958"
select select "string:stripe-pm_1LyzvD4VGloSiKo7z6mm3lkI"
select select "240"
select select "spot1"
select select "number:57"
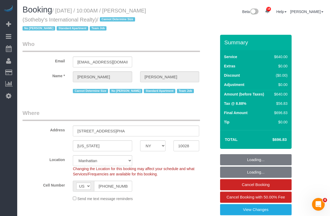
select select "number:74"
select select "number:15"
select select "number:6"
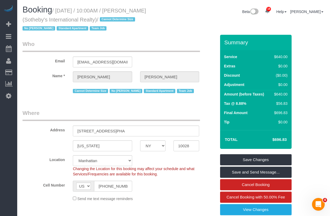
drag, startPoint x: 61, startPoint y: 10, endPoint x: 110, endPoint y: 19, distance: 49.4
click at [108, 20] on small "/ [DATE] / 10:00AM / [PERSON_NAME] (Sotheby's International Realty) / Cannot De…" at bounding box center [84, 20] width 123 height 24
drag, startPoint x: 116, startPoint y: 19, endPoint x: 61, endPoint y: 11, distance: 54.6
click at [61, 11] on small "/ [DATE] / 10:00AM / [PERSON_NAME] (Sotheby's International Realty) / Cannot De…" at bounding box center [84, 20] width 123 height 24
click at [57, 11] on small "/ [DATE] / 10:00AM / [PERSON_NAME] (Sotheby's International Realty) / Cannot De…" at bounding box center [84, 20] width 123 height 24
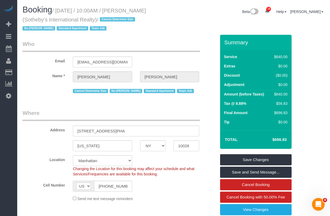
drag, startPoint x: 60, startPoint y: 11, endPoint x: 95, endPoint y: 14, distance: 34.8
click at [116, 21] on small "/ [DATE] / 10:00AM / [PERSON_NAME] (Sotheby's International Realty) / Cannot De…" at bounding box center [84, 20] width 123 height 24
copy small "[DATE] / 10:00AM / [PERSON_NAME] (Sotheby's International Realty)"
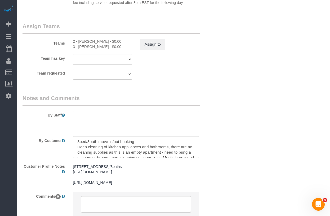
scroll to position [579, 0]
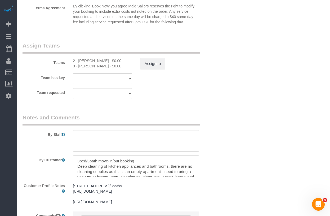
drag, startPoint x: 102, startPoint y: 61, endPoint x: 80, endPoint y: 61, distance: 22.3
click at [80, 61] on div "2 - [PERSON_NAME] - $0.00" at bounding box center [102, 60] width 59 height 5
copy div "[PERSON_NAME]"
drag, startPoint x: 97, startPoint y: 66, endPoint x: 78, endPoint y: 65, distance: 19.3
click at [78, 65] on div "3 - [PERSON_NAME] - $0.00" at bounding box center [102, 65] width 59 height 5
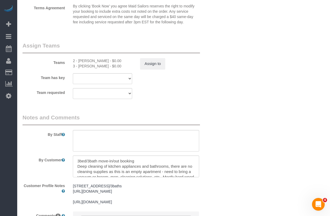
copy div "[PERSON_NAME]"
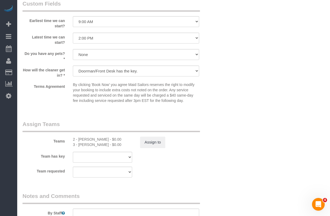
scroll to position [486, 0]
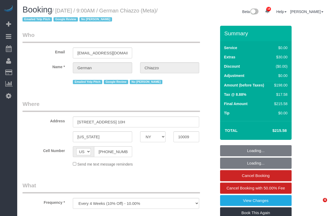
select select "NY"
select select "string:stripe-pm_1QEG7i4VGloSiKo7n9NBFfXQ"
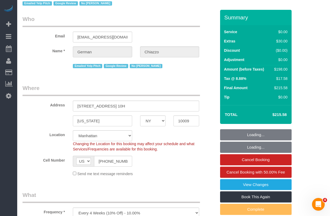
select select "object:800"
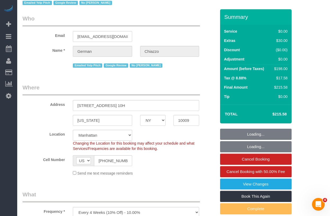
select select "spot1"
select select "number:89"
select select "number:90"
select select "number:15"
select select "number:5"
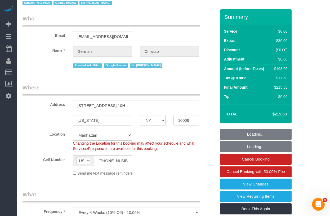
select select "2"
drag, startPoint x: 133, startPoint y: 107, endPoint x: 72, endPoint y: 102, distance: 61.1
click at [73, 102] on input "[STREET_ADDRESS] 10H" at bounding box center [136, 105] width 126 height 11
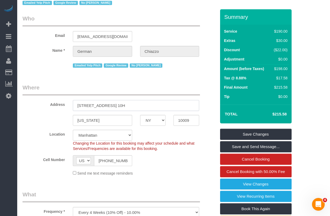
click at [115, 105] on input "[STREET_ADDRESS] 10H" at bounding box center [136, 105] width 126 height 11
drag, startPoint x: 78, startPoint y: 104, endPoint x: 121, endPoint y: 105, distance: 42.4
click at [121, 105] on input "[STREET_ADDRESS] 10H" at bounding box center [136, 105] width 126 height 11
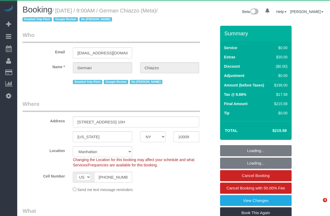
select select "NY"
select select "object:1054"
select select "string:stripe-pm_1QEG7i4VGloSiKo7n9NBFfXQ"
select select "2"
select select "number:89"
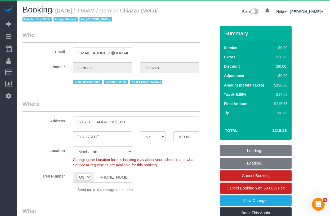
select select "number:90"
select select "number:15"
select select "number:5"
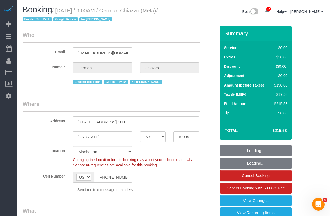
select select "spot1"
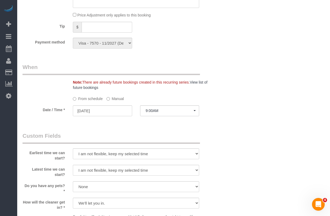
scroll to position [485, 0]
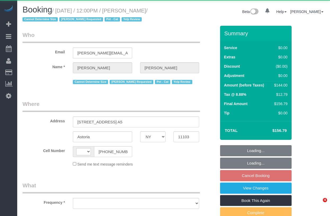
select select "NY"
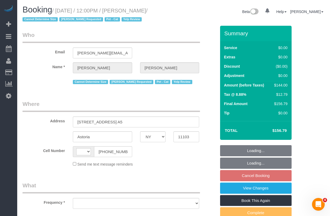
select select "string:[GEOGRAPHIC_DATA]"
select select "object:794"
select select "1"
select select "spot5"
select select "number:89"
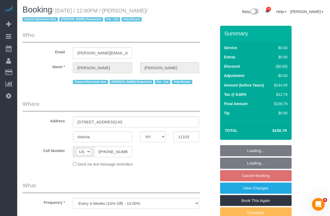
select select "number:90"
select select "number:14"
select select "number:5"
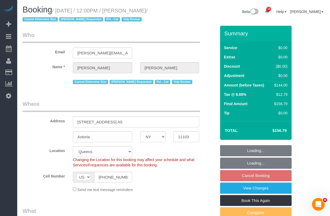
select select "object:1053"
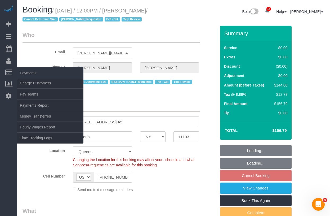
select select "string:stripe-pm_1LXcSW4VGloSiKo7DSrAZGau"
select select "1"
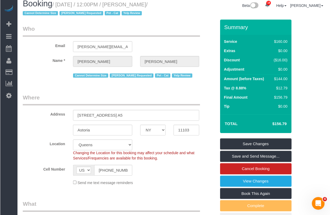
scroll to position [8, 0]
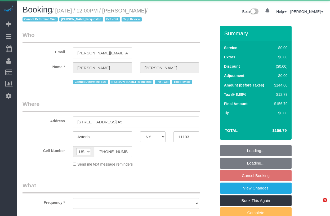
select select "NY"
select select "spot5"
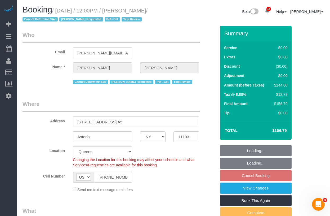
select select "object:801"
select select "string:stripe-pm_1LXcSW4VGloSiKo7DSrAZGau"
select select "object:1439"
select select "1"
select select "number:89"
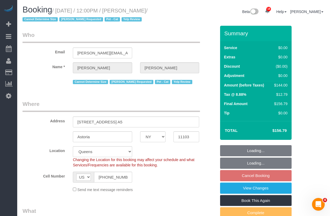
select select "number:90"
select select "number:14"
select select "number:5"
select select "1"
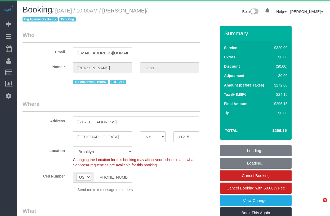
select select "NY"
select select "object:792"
select select "240"
select select "spot1"
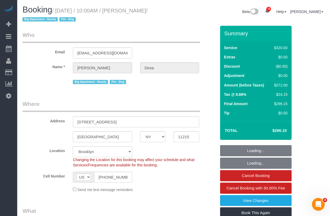
select select "object:882"
select select "string:stripe-pm_1Qsr1j4VGloSiKo7w2MwV4dS"
select select "number:56"
select select "number:74"
select select "number:13"
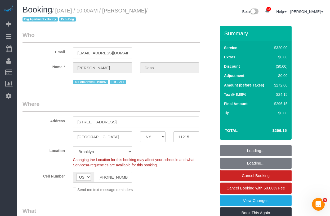
select select "number:5"
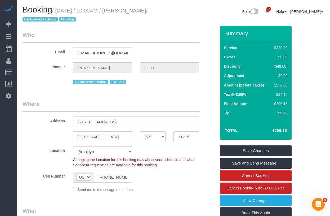
drag, startPoint x: 112, startPoint y: 52, endPoint x: 95, endPoint y: 4, distance: 51.3
click at [68, 50] on div "Email mjdesa@gmail.com" at bounding box center [120, 44] width 202 height 27
drag, startPoint x: 60, startPoint y: 11, endPoint x: 36, endPoint y: 21, distance: 26.2
click at [36, 21] on small "/ September 13, 2025 / 10:00AM / Michael Desa / Big Apartment - Hourly Pet - Dog" at bounding box center [85, 15] width 125 height 15
copy small "September 13, 2025 / 10:00AM / Michael Desa"
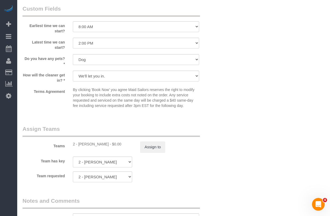
scroll to position [487, 0]
click at [87, 143] on div "2 - Milagros Ramirez - $0.00" at bounding box center [102, 143] width 59 height 5
click at [85, 143] on div "2 - Milagros Ramirez - $0.00" at bounding box center [102, 143] width 59 height 5
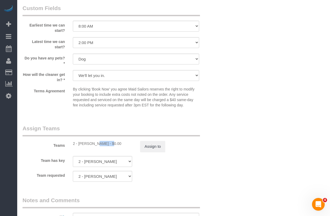
copy div "Milagros"
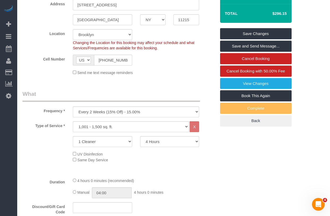
scroll to position [0, 0]
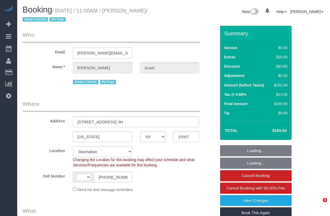
select select "NY"
select select "string:stripe-pm_1QEtfF4VGloSiKo765AopLp7"
select select "string:[GEOGRAPHIC_DATA]"
select select "object:901"
select select "1"
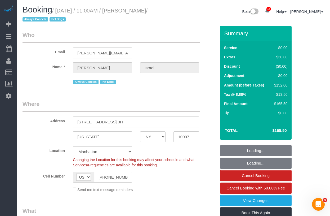
select select "spot1"
select select "number:89"
select select "number:90"
select select "number:13"
select select "number:6"
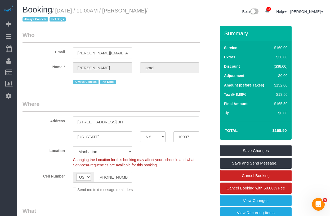
drag, startPoint x: 61, startPoint y: 11, endPoint x: 38, endPoint y: 19, distance: 23.9
click at [37, 19] on small "/ [DATE] / 11:00AM / [PERSON_NAME] / Always Cancels Pet Dogs" at bounding box center [85, 15] width 125 height 15
copy small "[DATE] / 11:00AM / [PERSON_NAME]"
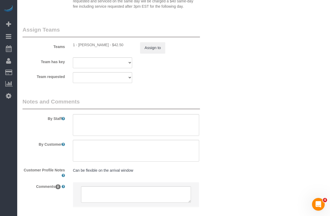
scroll to position [692, 0]
drag, startPoint x: 111, startPoint y: 46, endPoint x: 79, endPoint y: 45, distance: 31.5
click at [79, 45] on div "1 - [PERSON_NAME] - $42.50" at bounding box center [102, 44] width 59 height 5
drag, startPoint x: 79, startPoint y: 45, endPoint x: 209, endPoint y: 78, distance: 133.8
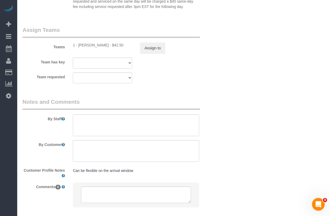
click at [111, 46] on div "1 - [PERSON_NAME] - $42.50" at bounding box center [102, 44] width 59 height 5
copy div "Jhonaysy Materano"
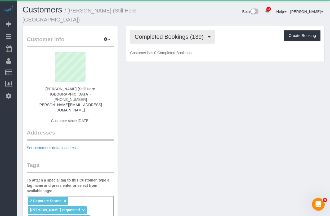
click at [173, 33] on span "Completed Bookings (139)" at bounding box center [171, 36] width 72 height 7
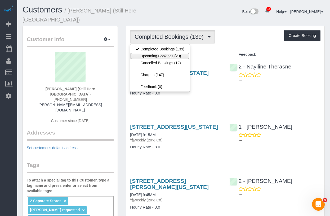
click at [170, 52] on link "Upcoming Bookings (20)" at bounding box center [159, 55] width 59 height 7
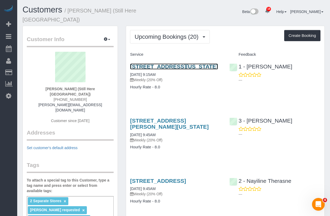
click at [146, 63] on link "[STREET_ADDRESS][US_STATE]" at bounding box center [174, 66] width 88 height 6
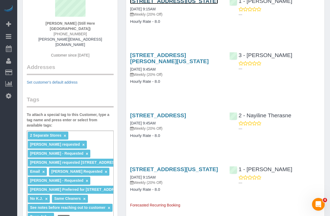
scroll to position [54, 0]
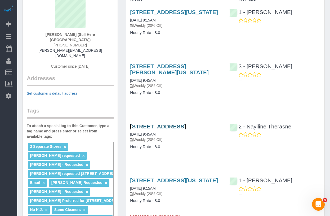
click at [152, 127] on link "[STREET_ADDRESS]" at bounding box center [158, 126] width 56 height 6
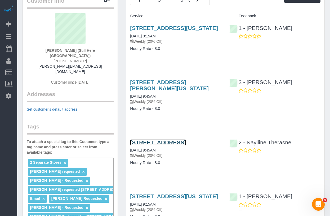
scroll to position [38, 0]
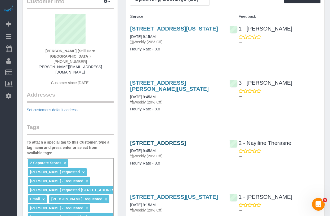
drag, startPoint x: 150, startPoint y: 148, endPoint x: 131, endPoint y: 143, distance: 20.0
click at [131, 143] on h3 "[STREET_ADDRESS]" at bounding box center [175, 143] width 91 height 6
copy link "[STREET_ADDRESS]"
drag, startPoint x: 126, startPoint y: 159, endPoint x: 128, endPoint y: 157, distance: 2.8
click at [126, 159] on div "[STREET_ADDRESS] [DATE] 9:45AM Weekly (20% Off) Hourly Rate - 8.0" at bounding box center [175, 155] width 99 height 41
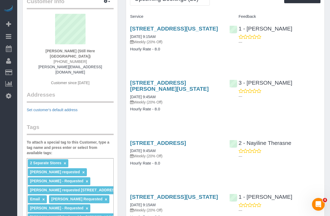
click at [127, 156] on div "170 Wythe Avenue, Brooklyn, NY 11249 09/15/2025 9:45AM Weekly (20% Off) Hourly …" at bounding box center [175, 155] width 99 height 41
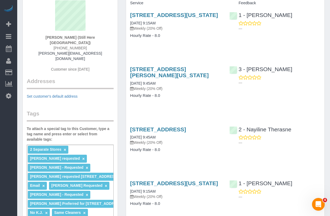
scroll to position [0, 0]
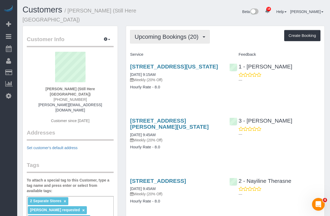
click at [167, 36] on button "Upcoming Bookings (20)" at bounding box center [170, 37] width 80 height 14
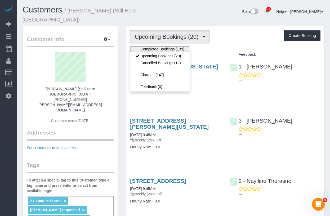
click at [167, 46] on link "Completed Bookings (139)" at bounding box center [159, 49] width 59 height 7
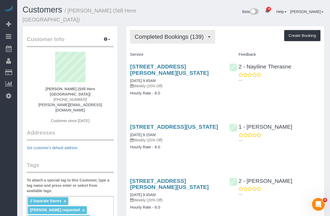
click at [168, 33] on span "Completed Bookings (139)" at bounding box center [171, 36] width 72 height 7
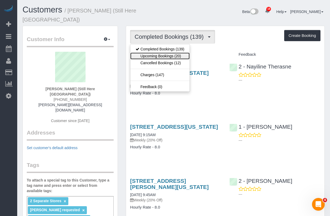
click at [162, 52] on link "Upcoming Bookings (20)" at bounding box center [159, 55] width 59 height 7
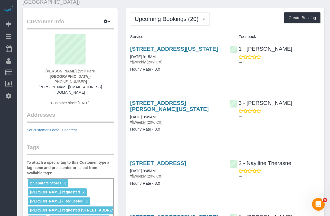
scroll to position [20, 0]
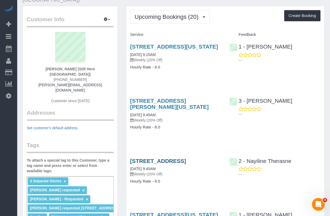
drag, startPoint x: 152, startPoint y: 168, endPoint x: 131, endPoint y: 162, distance: 22.2
click at [131, 162] on h3 "170 Wythe Avenue, Brooklyn, NY 11249" at bounding box center [175, 161] width 91 height 6
copy link "170 Wythe Avenue, Brooklyn, NY 11249"
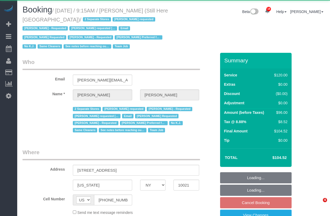
select select "NY"
select select "object:975"
select select "90"
select select "number:89"
select select "number:90"
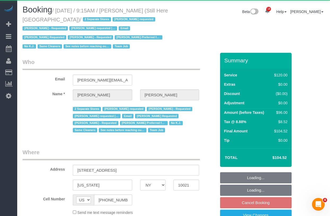
select select "number:15"
select select "number:5"
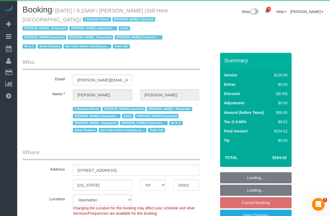
select select "object:1138"
select select "string:stripe-pm_1Oyz8t4VGloSiKo71skqOF54"
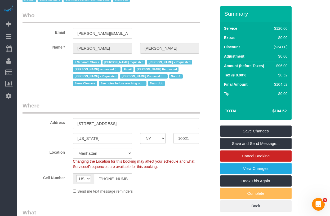
scroll to position [72, 0]
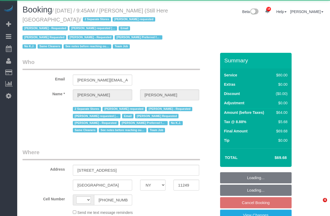
select select "NY"
select select "string:[GEOGRAPHIC_DATA]"
select select "object:579"
select select "number:89"
select select "number:90"
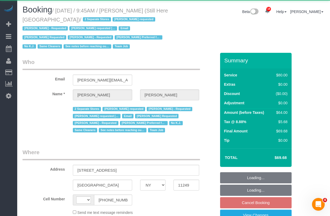
select select "number:15"
select select "number:5"
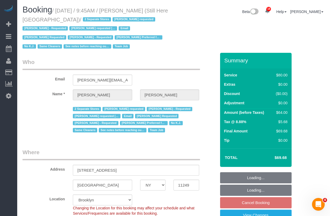
select select "object:1141"
select select "string:stripe-pm_1Oyz8t4VGloSiKo71skqOF54"
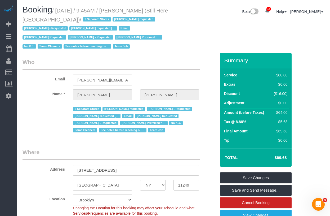
click at [183, 37] on div "Booking / [DATE] / 9:45AM / [PERSON_NAME] (Still Here [GEOGRAPHIC_DATA]) / 2 Se…" at bounding box center [174, 28] width 310 height 47
drag, startPoint x: 61, startPoint y: 10, endPoint x: 85, endPoint y: 21, distance: 26.3
click at [85, 21] on small "/ [DATE] / 9:45AM / [PERSON_NAME] (Still Here [GEOGRAPHIC_DATA]) / 2 Separate S…" at bounding box center [95, 29] width 145 height 42
copy small "[DATE] / 9:45AM / [PERSON_NAME] (Still Here [GEOGRAPHIC_DATA])"
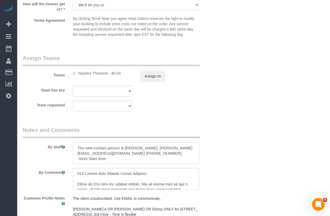
scroll to position [656, 0]
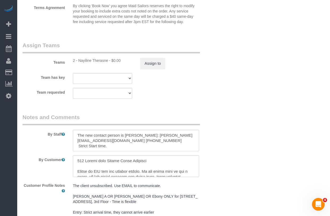
drag, startPoint x: 108, startPoint y: 62, endPoint x: 79, endPoint y: 61, distance: 28.9
click at [79, 61] on div "2 - Nayiline Therasne - $0.00" at bounding box center [102, 60] width 59 height 5
copy div "Nayiline Therasne"
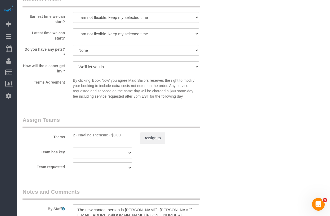
scroll to position [584, 0]
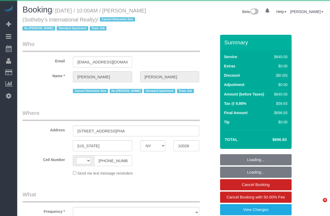
select select "NY"
select select "string:[GEOGRAPHIC_DATA]"
select select "object:802"
select select "240"
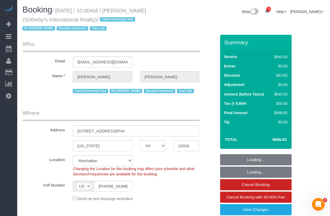
select select "object:899"
select select "string:stripe-pm_1LyzvD4VGloSiKo7z6mm3lkI"
select select "spot1"
select select "number:57"
select select "number:74"
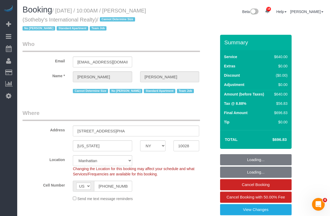
select select "number:15"
select select "number:6"
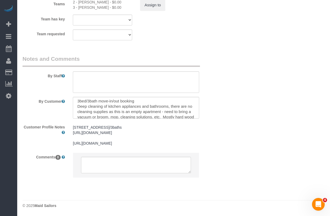
scroll to position [5, 0]
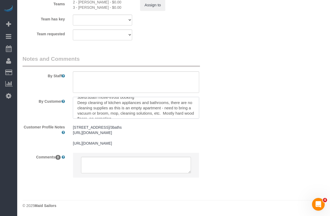
drag, startPoint x: 170, startPoint y: 91, endPoint x: 78, endPoint y: 94, distance: 92.2
click at [78, 97] on textarea at bounding box center [136, 108] width 126 height 22
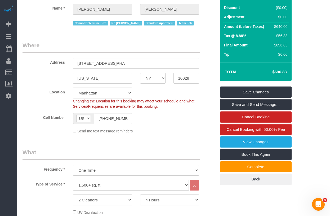
scroll to position [0, 0]
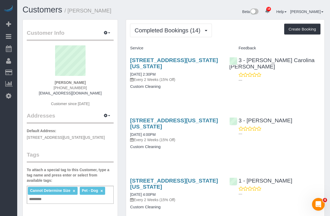
click at [149, 13] on h1 "Customers / Samantha Buyers" at bounding box center [96, 9] width 147 height 9
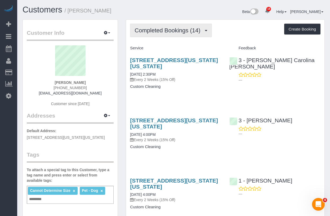
click at [152, 33] on span "Completed Bookings (14)" at bounding box center [169, 30] width 68 height 7
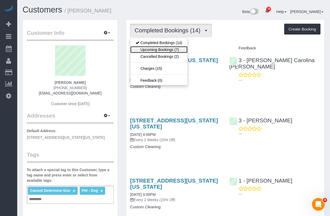
click at [150, 50] on link "Upcoming Bookings (7)" at bounding box center [158, 49] width 57 height 7
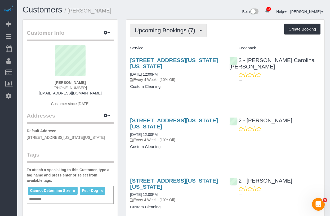
click at [158, 28] on span "Upcoming Bookings (7)" at bounding box center [166, 30] width 63 height 7
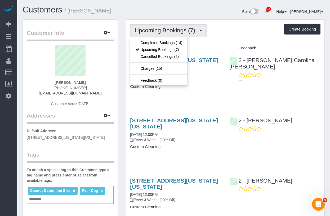
click at [120, 46] on div "Customer Info Edit Contact Info Send Message Email Preferences Special Sales Ta…" at bounding box center [70, 203] width 103 height 369
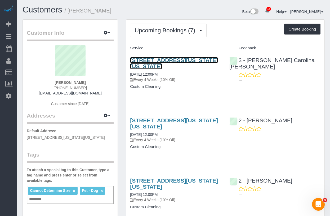
click at [150, 65] on link "38 Fort Washington Avenue, Apt. 6, New York, NY 10032" at bounding box center [174, 63] width 88 height 12
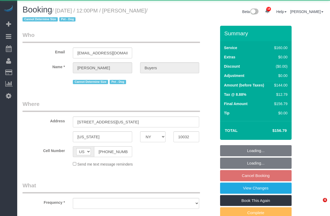
select select "NY"
select select "object:788"
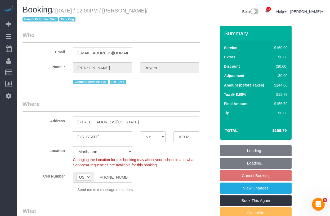
select select "string:stripe-pm_1QlZLV4VGloSiKo7XdppEUXZ"
select select "object:925"
select select "spot1"
select select "number:60"
select select "number:76"
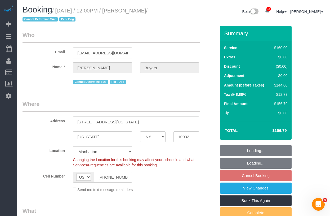
select select "number:13"
select select "number:5"
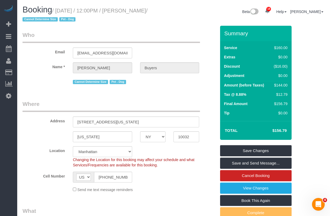
click at [61, 11] on small "/ September 14, 2025 / 12:00PM / Samantha Buyers / Cannot Determine Size Pet - …" at bounding box center [85, 15] width 125 height 15
drag, startPoint x: 59, startPoint y: 12, endPoint x: 38, endPoint y: 20, distance: 22.5
click at [38, 20] on small "/ September 14, 2025 / 12:00PM / Samantha Buyers / Cannot Determine Size Pet - …" at bounding box center [85, 15] width 125 height 15
copy small "September 14, 2025 / 12:00PM / Samantha Buyers"
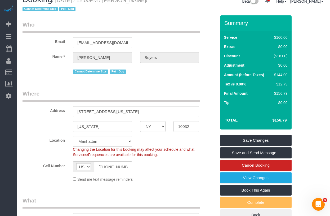
click at [140, 23] on legend "Who" at bounding box center [112, 27] width 178 height 12
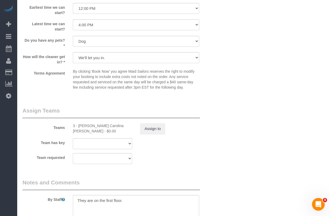
scroll to position [533, 0]
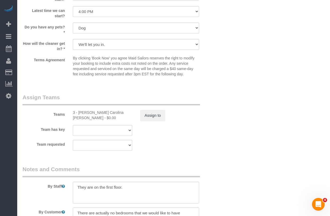
click at [86, 114] on div "3 - Andreina Carolina Manrique Lopez - $0.00" at bounding box center [102, 115] width 59 height 11
click at [98, 113] on div "3 - Andreina Carolina Manrique Lopez - $0.00" at bounding box center [102, 115] width 59 height 11
drag, startPoint x: 79, startPoint y: 113, endPoint x: 83, endPoint y: 117, distance: 6.2
click at [83, 117] on div "3 - Andreina Carolina Manrique Lopez - $0.00" at bounding box center [102, 115] width 59 height 11
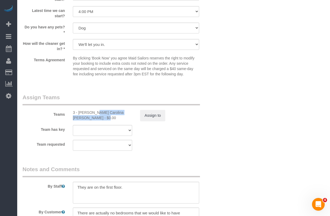
copy div "Andreina Carolina Manrique Lopez"
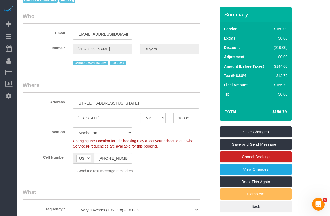
scroll to position [0, 0]
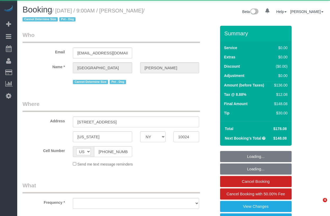
select select "NY"
select select "object:797"
select select "number:57"
select select "number:71"
select select "number:13"
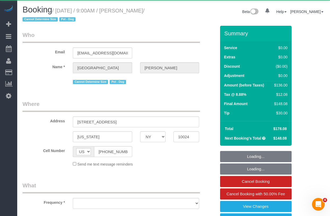
select select "number:5"
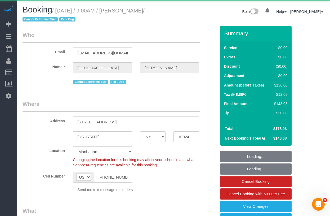
select select "object:1472"
select select "string:stripe-pm_1S6j8D4VGloSiKo7VK7cd8nT"
select select "spot1"
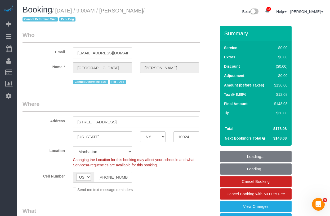
select select "1"
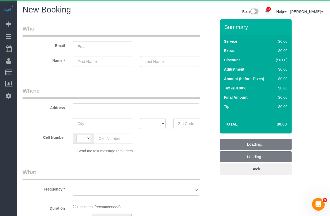
select select "string:[GEOGRAPHIC_DATA]"
select select "object:1166"
select select "number:89"
select select "number:90"
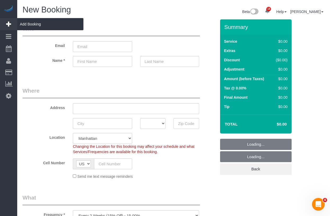
select select "object:1275"
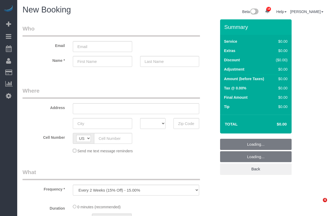
select select "number:89"
select select "number:90"
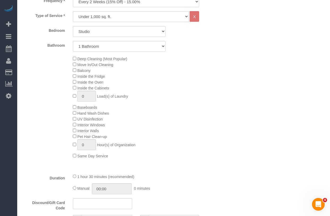
scroll to position [213, 0]
click at [75, 66] on span "Move In/Out Cleaning" at bounding box center [93, 65] width 40 height 4
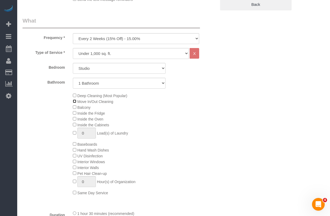
scroll to position [174, 0]
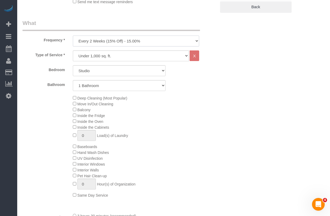
click at [119, 44] on select "One Time Weekly (20% Off) - 20.00% Every 2 Weeks (15% Off) - 15.00% Every 4 Wee…" at bounding box center [136, 41] width 126 height 11
select select "object:1239"
click at [73, 36] on select "One Time Weekly (20% Off) - 20.00% Every 2 Weeks (15% Off) - 15.00% Every 4 Wee…" at bounding box center [136, 41] width 126 height 11
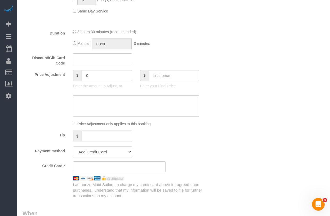
scroll to position [359, 0]
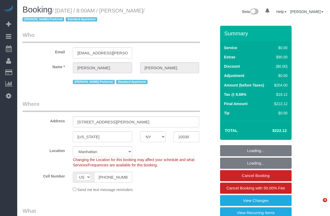
select select "NY"
select select "number:89"
select select "number:90"
select select "number:15"
select select "number:6"
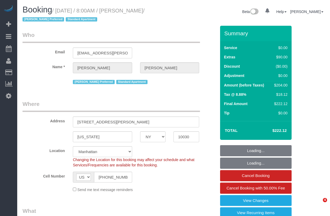
select select "spot1"
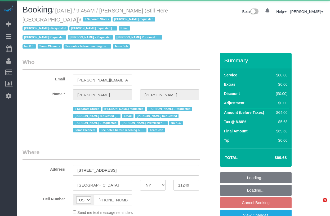
select select "NY"
select select "object:826"
select select "number:89"
select select "number:90"
select select "number:15"
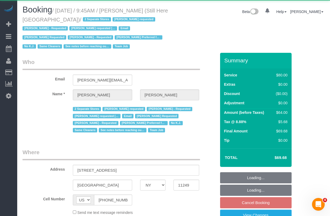
select select "number:5"
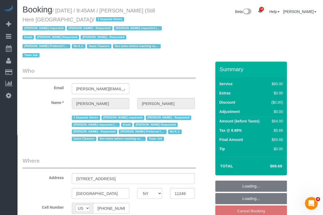
select select "object:1524"
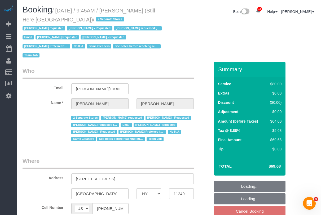
select select "string:stripe-pm_1Oyz8t4VGloSiKo71skqOF54"
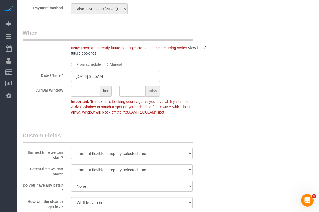
scroll to position [457, 0]
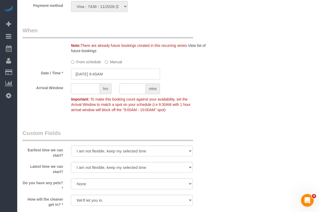
click at [103, 73] on input "[DATE] 9:45AM" at bounding box center [115, 74] width 89 height 11
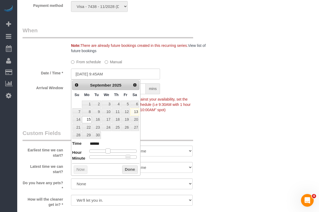
type input "[DATE] 10:45AM"
type input "*******"
drag, startPoint x: 108, startPoint y: 149, endPoint x: 111, endPoint y: 150, distance: 3.0
click at [111, 150] on span at bounding box center [110, 151] width 5 height 5
type input "[DATE] 10:40AM"
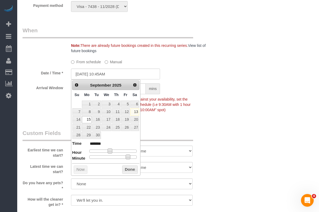
type input "*******"
type input "[DATE] 10:35AM"
type input "*******"
type input "[DATE] 10:30AM"
type input "*******"
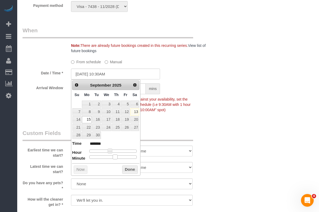
drag, startPoint x: 127, startPoint y: 156, endPoint x: 116, endPoint y: 157, distance: 10.9
click at [116, 157] on span at bounding box center [115, 157] width 5 height 5
click at [126, 169] on button "Done" at bounding box center [130, 170] width 16 height 8
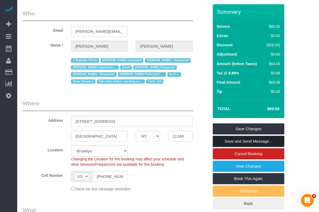
scroll to position [62, 0]
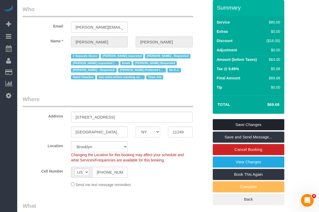
click at [228, 124] on link "Save Changes" at bounding box center [249, 124] width 72 height 11
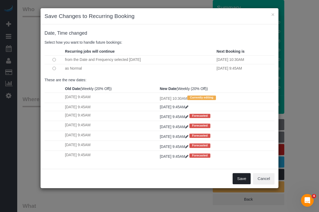
click at [239, 181] on button "Save" at bounding box center [242, 178] width 18 height 11
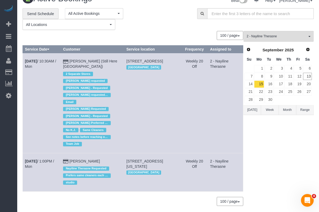
scroll to position [16, 0]
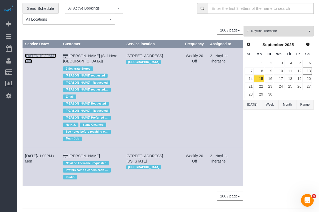
click at [46, 56] on link "Sep 15th / 10:30AM / Mon" at bounding box center [40, 59] width 31 height 10
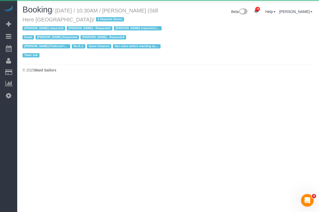
select select "NY"
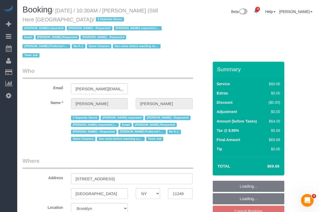
select select "object:3546"
select select "string:stripe-pm_1Oyz8t4VGloSiKo71skqOF54"
select select "number:89"
select select "number:90"
select select "number:15"
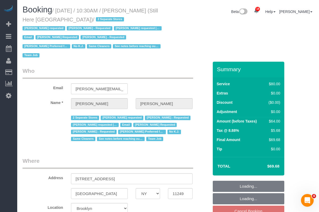
select select "number:5"
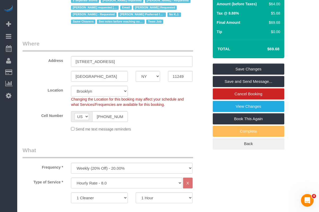
scroll to position [110, 0]
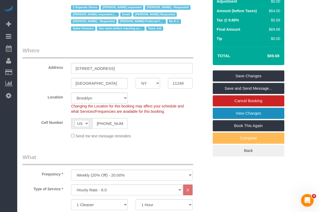
click at [235, 116] on link "View Changes" at bounding box center [249, 113] width 72 height 11
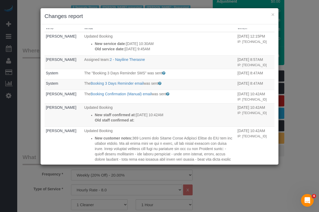
scroll to position [0, 0]
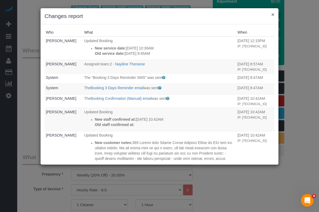
click at [272, 15] on button "×" at bounding box center [272, 15] width 3 height 6
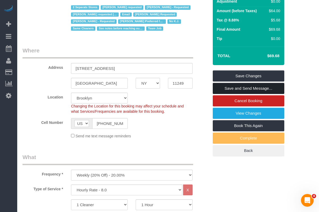
click at [229, 88] on link "Save and Send Message..." at bounding box center [249, 88] width 72 height 11
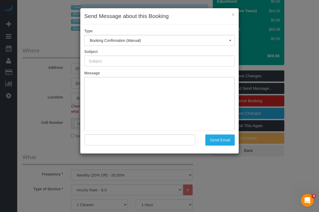
type input "Cleaning Confirmed for 09/15/2025 at 10:30am"
type input ""Francesca Racanelli" <francesca@stillhere.nyc>"
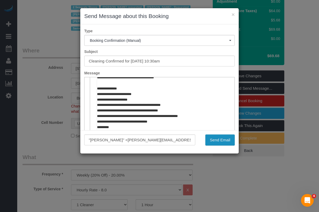
scroll to position [191, 0]
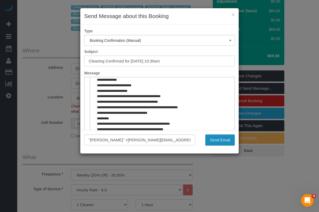
click at [212, 138] on button "Send Email" at bounding box center [219, 140] width 29 height 11
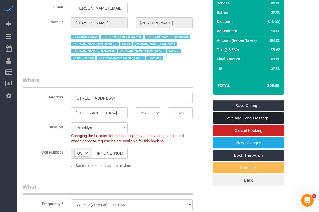
scroll to position [0, 0]
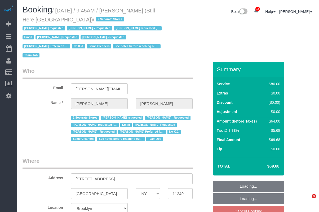
select select "NY"
select select "string:[GEOGRAPHIC_DATA]"
select select "object:2126"
select select "string:stripe-pm_1Oyz8t4VGloSiKo71skqOF54"
select select "number:89"
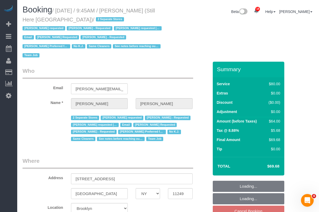
select select "number:90"
select select "number:15"
select select "number:5"
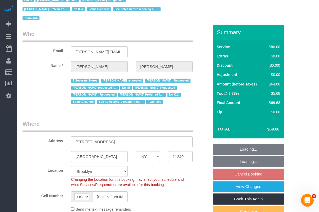
select select "object:2290"
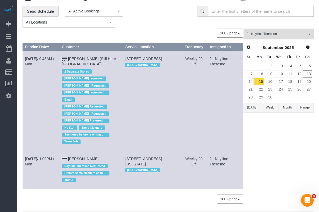
scroll to position [29, 0]
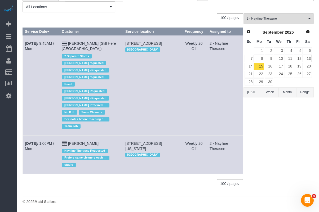
click at [45, 146] on td "[DATE] 1:00PM / Mon" at bounding box center [41, 154] width 37 height 38
click at [46, 145] on link "[DATE] 1:00PM / Mon" at bounding box center [39, 146] width 29 height 10
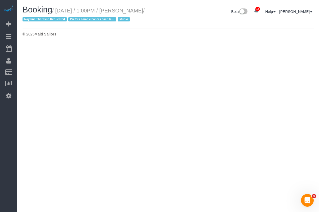
select select "NY"
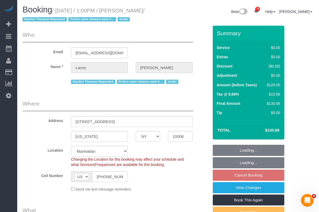
select select "object:3891"
select select "string:stripe-pm_1QnwjA4VGloSiKo7h3HCAQgS"
select select "spot66"
select select "number:61"
select select "number:77"
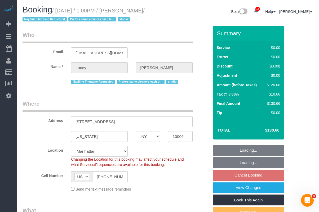
select select "number:15"
select select "number:5"
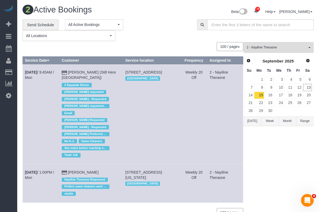
drag, startPoint x: 147, startPoint y: 77, endPoint x: 128, endPoint y: 73, distance: 18.8
click at [128, 73] on td "[STREET_ADDRESS] [GEOGRAPHIC_DATA]" at bounding box center [151, 114] width 57 height 100
copy span "[STREET_ADDRESS]"
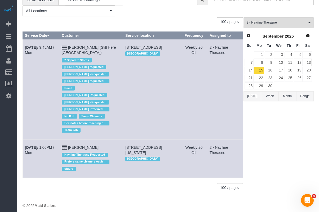
scroll to position [29, 0]
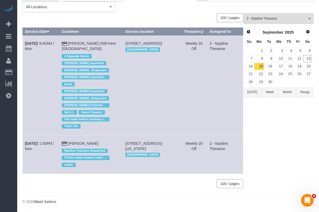
drag, startPoint x: 158, startPoint y: 146, endPoint x: 126, endPoint y: 143, distance: 31.7
click at [127, 143] on td "[STREET_ADDRESS][US_STATE] [GEOGRAPHIC_DATA]" at bounding box center [151, 154] width 57 height 38
copy span "[STREET_ADDRESS][US_STATE]"
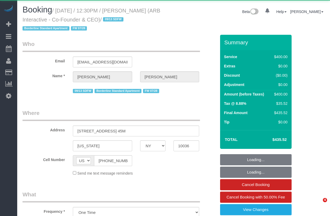
select select "NY"
select select "string:stripe-pm_1RFNrs4VGloSiKo7r2SlltRK"
select select "300"
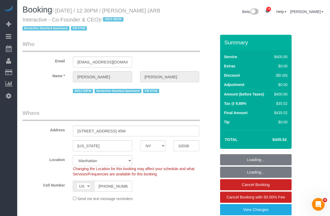
select select "number:89"
select select "number:90"
select select "number:15"
select select "number:5"
select select "object:1040"
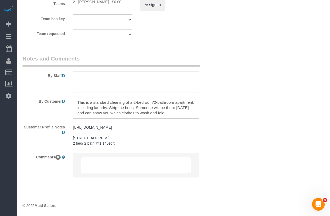
scroll to position [683, 0]
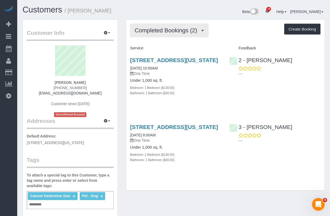
click at [158, 34] on button "Completed Bookings (2)" at bounding box center [169, 31] width 78 height 14
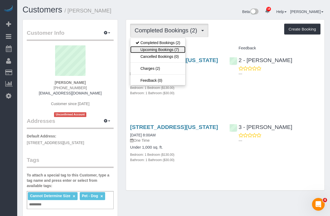
click at [158, 47] on link "Upcoming Bookings (7)" at bounding box center [157, 49] width 55 height 7
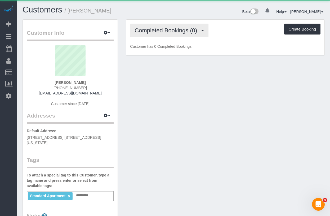
click at [156, 32] on span "Completed Bookings (0)" at bounding box center [167, 30] width 65 height 7
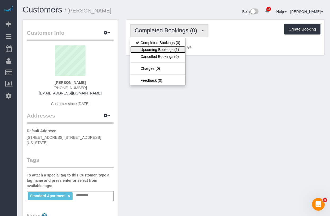
click at [157, 50] on link "Upcoming Bookings (1)" at bounding box center [157, 49] width 55 height 7
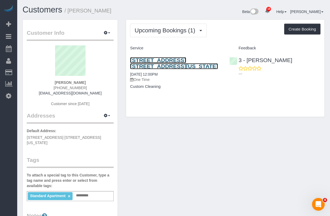
click at [154, 60] on link "[STREET_ADDRESS] [STREET_ADDRESS][US_STATE]" at bounding box center [174, 63] width 88 height 12
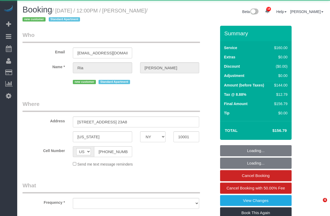
select select "NY"
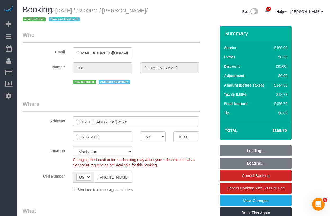
select select "object:925"
select select "string:stripe-pm_1S6YF14VGloSiKo7jDWSwls0"
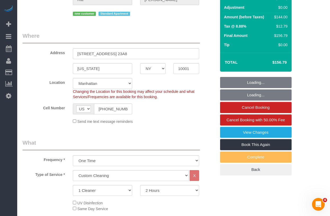
select select "spot1"
select select "number:89"
select select "number:90"
select select "number:15"
select select "number:5"
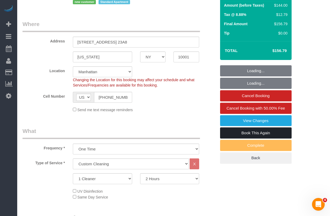
scroll to position [91, 0]
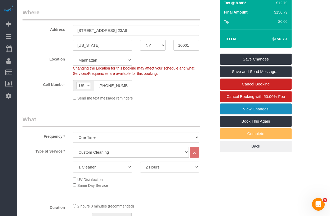
click at [241, 110] on link "View Changes" at bounding box center [256, 108] width 72 height 11
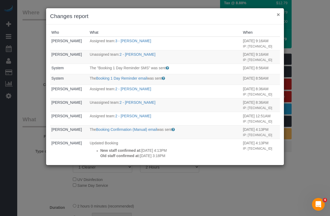
click at [278, 14] on button "×" at bounding box center [278, 15] width 3 height 6
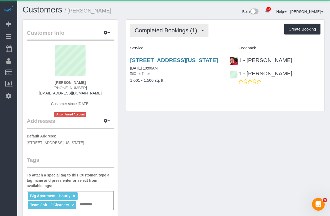
click at [172, 27] on span "Completed Bookings (1)" at bounding box center [167, 30] width 65 height 7
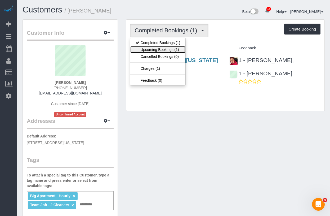
click at [163, 48] on link "Upcoming Bookings (1)" at bounding box center [157, 49] width 55 height 7
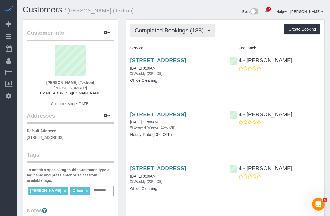
click at [173, 31] on span "Completed Bookings (188)" at bounding box center [171, 30] width 72 height 7
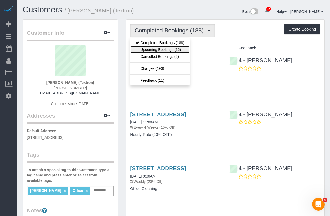
click at [174, 50] on link "Upcoming Bookings (12)" at bounding box center [159, 49] width 59 height 7
